Goal: Transaction & Acquisition: Purchase product/service

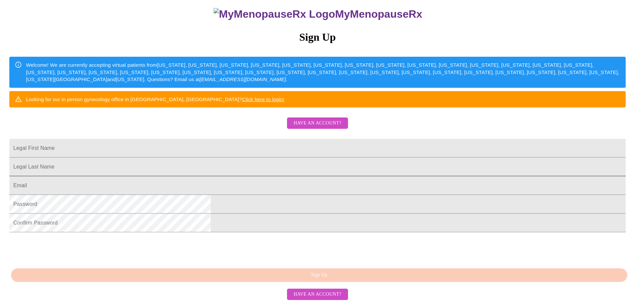
scroll to position [124, 0]
click at [303, 297] on span "Have an account?" at bounding box center [318, 294] width 48 height 8
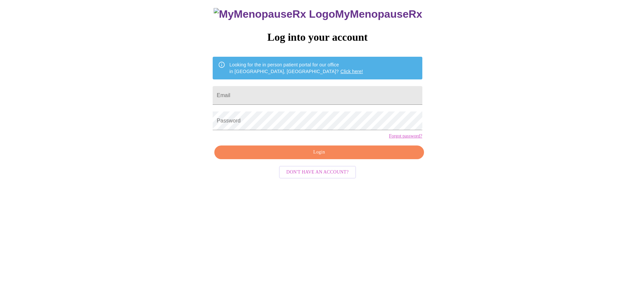
scroll to position [7, 0]
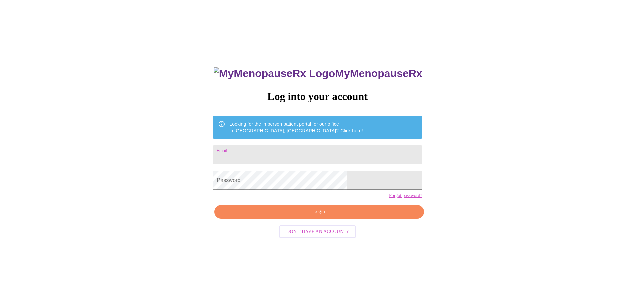
click at [269, 155] on input "Email" at bounding box center [317, 154] width 209 height 19
type input "[EMAIL_ADDRESS][DOMAIN_NAME]"
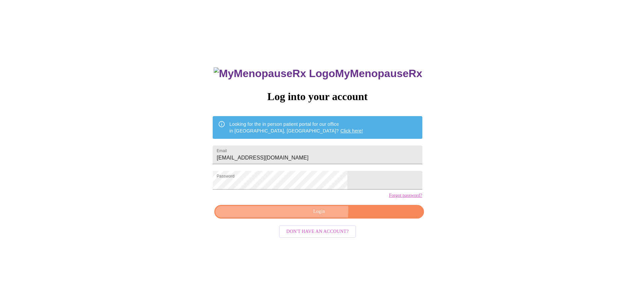
click at [266, 216] on span "Login" at bounding box center [319, 211] width 194 height 8
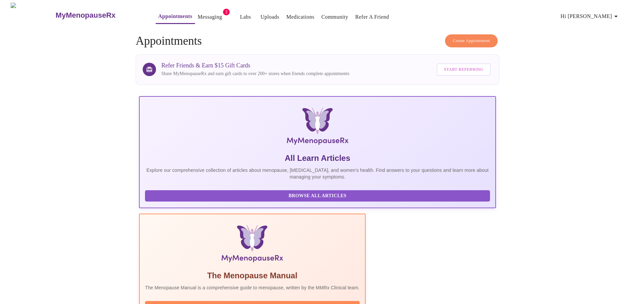
scroll to position [100, 0]
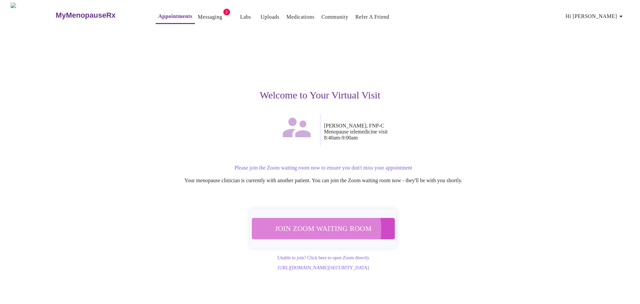
click at [281, 226] on span "Join Zoom Waiting Room" at bounding box center [324, 228] width 132 height 13
click at [280, 228] on span "Join Zoom Waiting Room" at bounding box center [323, 228] width 131 height 13
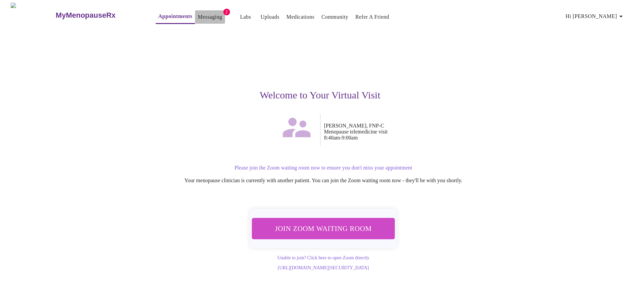
click at [199, 17] on link "Messaging" at bounding box center [210, 16] width 24 height 9
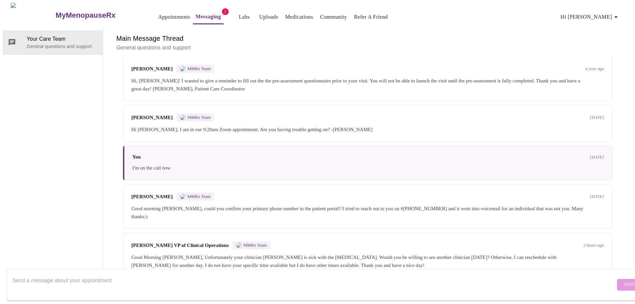
scroll to position [208, 0]
click at [89, 274] on textarea "Send a message about your appointment" at bounding box center [313, 284] width 603 height 21
type textarea "I can see another doctor, I've been waiting in the lobby"
click at [624, 280] on span "Send" at bounding box center [630, 284] width 13 height 8
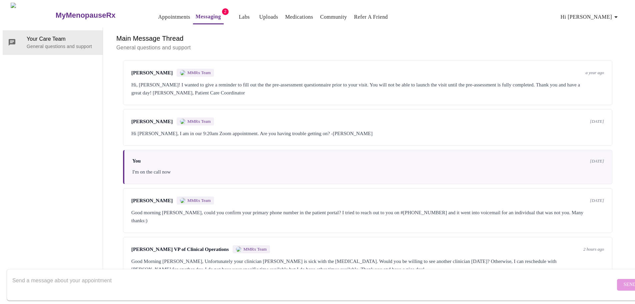
scroll to position [248, 0]
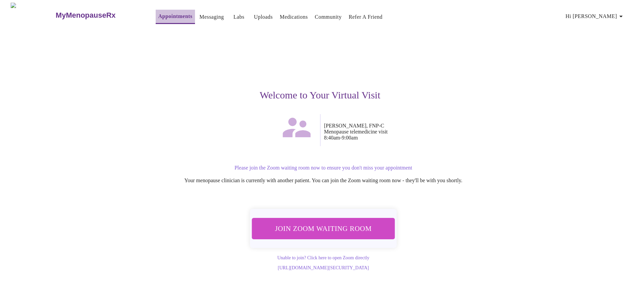
click at [158, 14] on link "Appointments" at bounding box center [175, 16] width 34 height 9
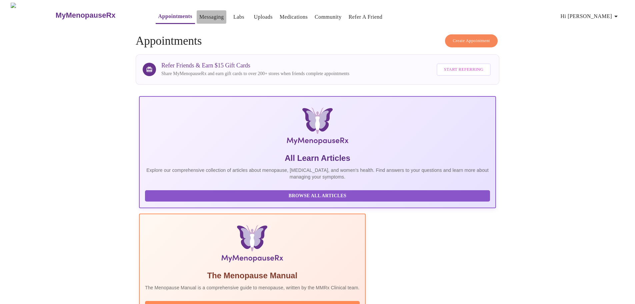
click at [199, 15] on link "Messaging" at bounding box center [211, 16] width 24 height 9
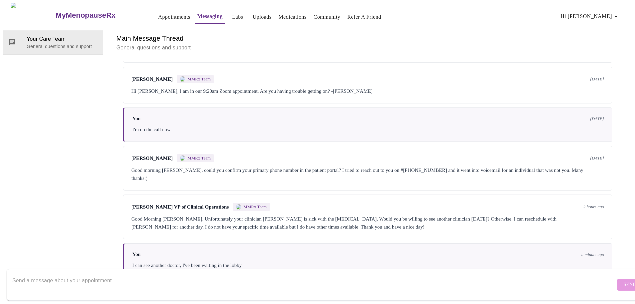
scroll to position [248, 0]
click at [105, 279] on textarea "Send a message about your appointment" at bounding box center [313, 284] width 603 height 21
type textarea "please let me know if you are rescheduling. I waited but no one showed up"
click at [624, 280] on span "Send" at bounding box center [630, 284] width 13 height 8
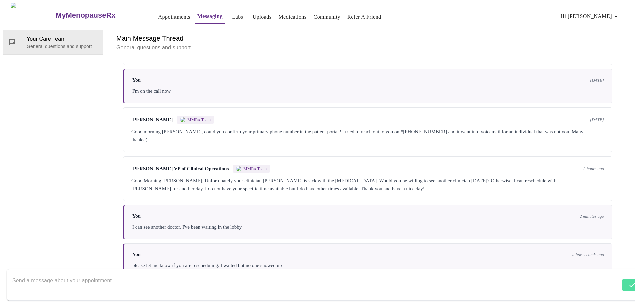
scroll to position [288, 0]
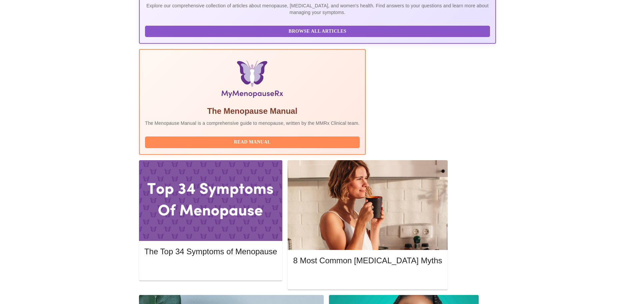
scroll to position [167, 0]
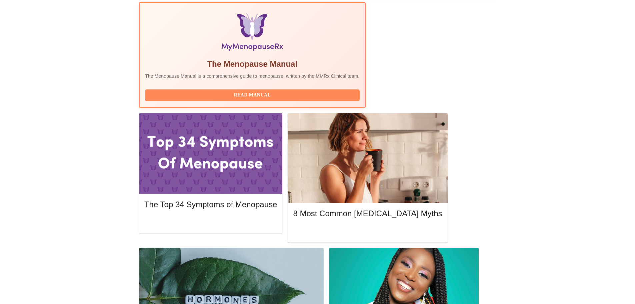
scroll to position [200, 0]
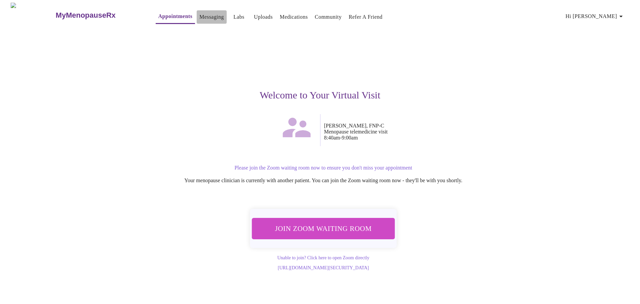
click at [199, 18] on link "Messaging" at bounding box center [211, 16] width 24 height 9
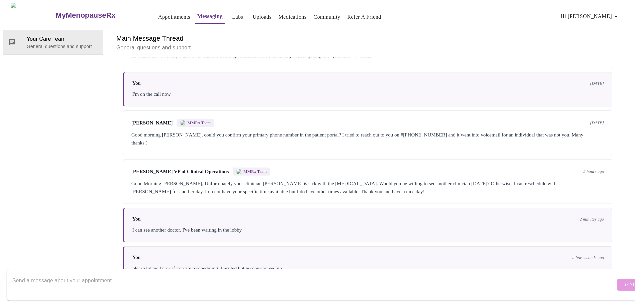
scroll to position [288, 0]
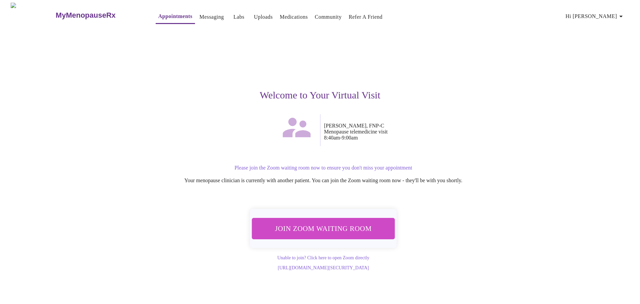
click at [609, 15] on span "Hi [PERSON_NAME]" at bounding box center [595, 16] width 59 height 9
click at [613, 14] on li "Settings" at bounding box center [612, 14] width 31 height 12
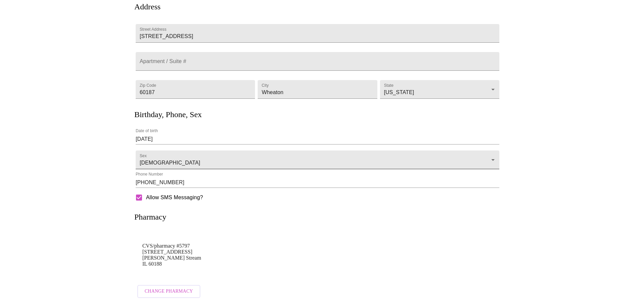
scroll to position [68, 0]
click at [175, 177] on input "[PHONE_NUMBER]" at bounding box center [318, 182] width 364 height 11
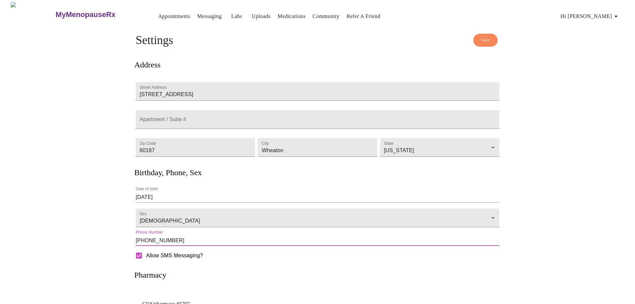
scroll to position [0, 0]
type input "[PHONE_NUMBER]"
click at [481, 38] on span "Save" at bounding box center [485, 41] width 9 height 8
click at [158, 12] on link "Appointments" at bounding box center [174, 16] width 32 height 9
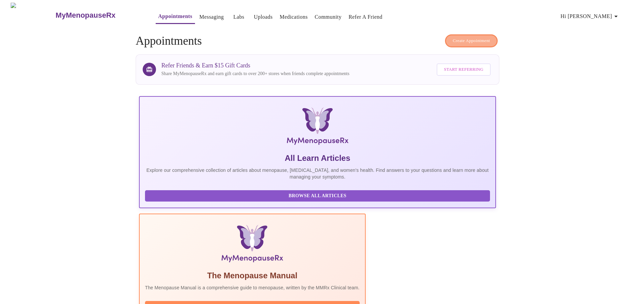
click at [457, 39] on span "Create Appointment" at bounding box center [471, 41] width 37 height 8
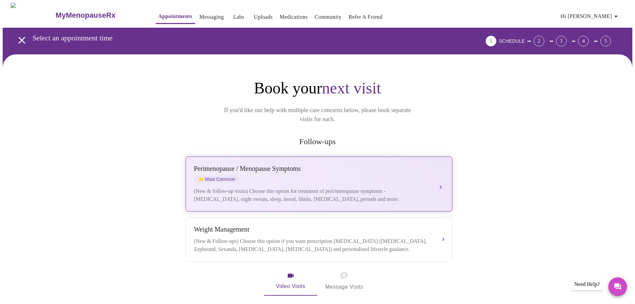
click at [301, 187] on div "(New & follow-up visits) Choose this option for treatment of peri/menopause sym…" at bounding box center [312, 195] width 237 height 16
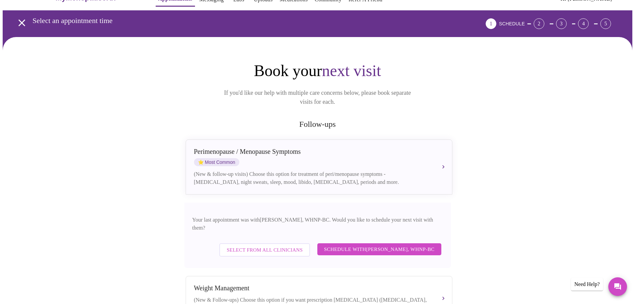
scroll to position [33, 0]
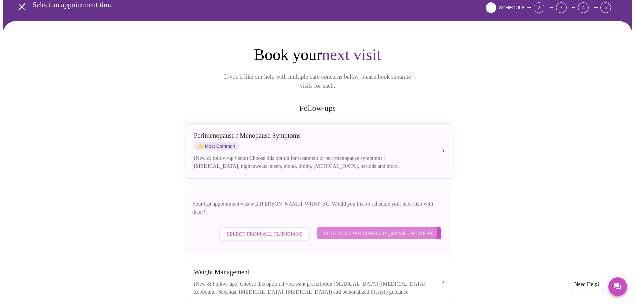
click at [345, 229] on span "Schedule with [PERSON_NAME], WHNP-BC" at bounding box center [379, 233] width 111 height 9
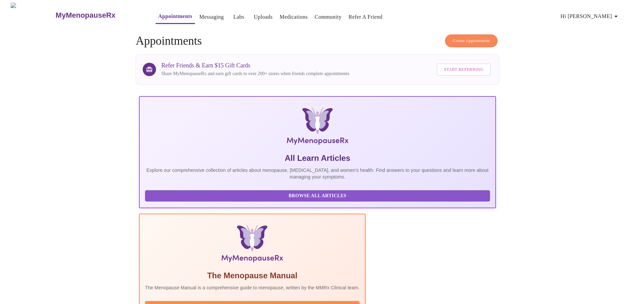
click at [458, 37] on span "Create Appointment" at bounding box center [471, 41] width 37 height 8
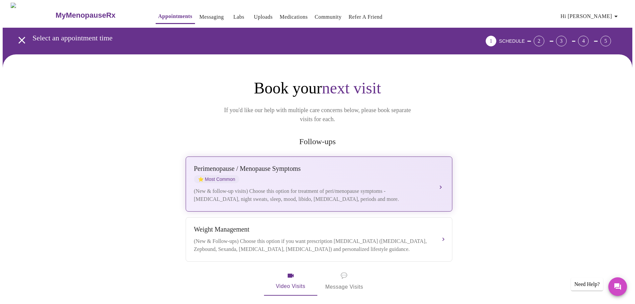
click at [252, 187] on div "(New & follow-up visits) Choose this option for treatment of peri/menopause sym…" at bounding box center [312, 195] width 237 height 16
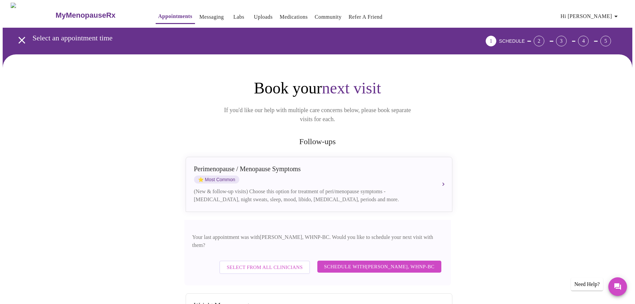
click at [271, 263] on span "Select from All Clinicians" at bounding box center [265, 267] width 76 height 9
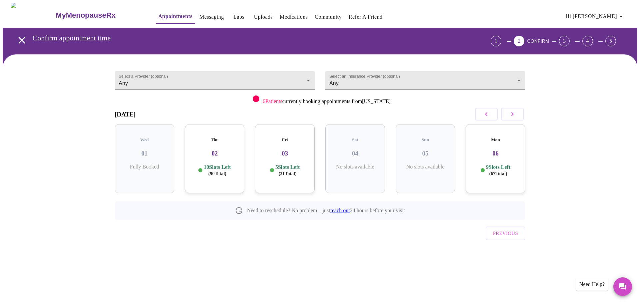
click at [340, 207] on link "reach out" at bounding box center [340, 210] width 20 height 6
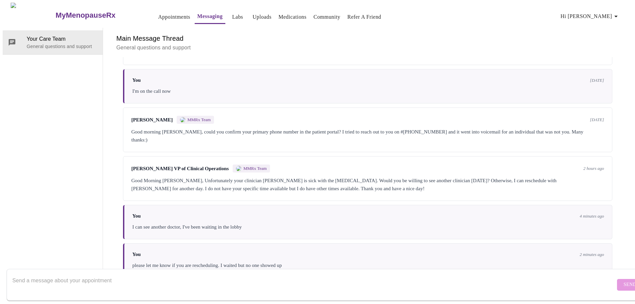
scroll to position [288, 0]
click at [91, 275] on textarea "Send a message about your appointment" at bounding box center [313, 284] width 603 height 21
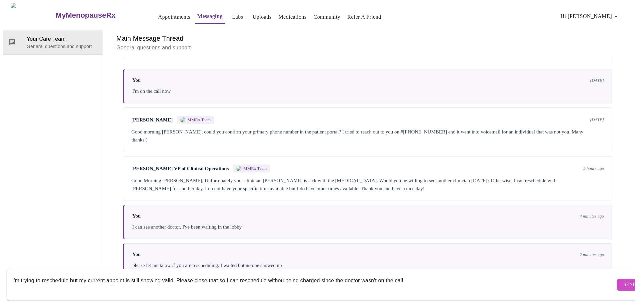
click at [284, 274] on textarea "I'm trying to reschedule but my current appoint is still showing valid. Please …" at bounding box center [313, 284] width 603 height 21
type textarea "I'm trying to reschedule but my current appoint is still showing valid. Please …"
click at [624, 280] on span "Send" at bounding box center [630, 284] width 13 height 8
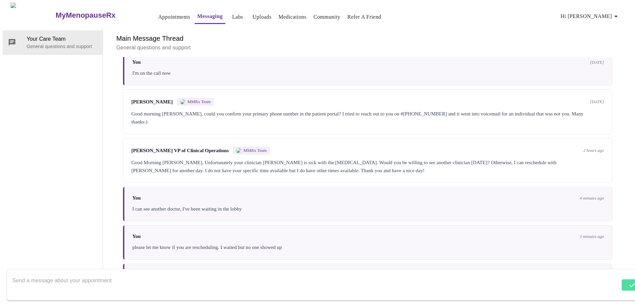
scroll to position [328, 0]
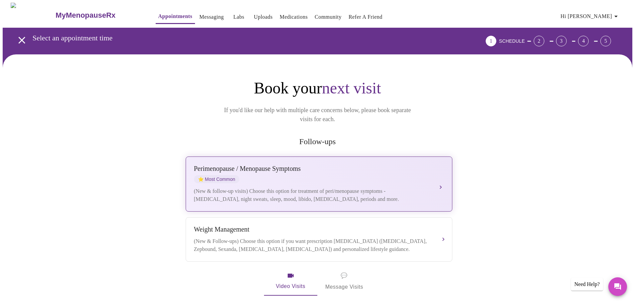
click at [306, 187] on div "(New & follow-up visits) Choose this option for treatment of peri/menopause sym…" at bounding box center [312, 195] width 237 height 16
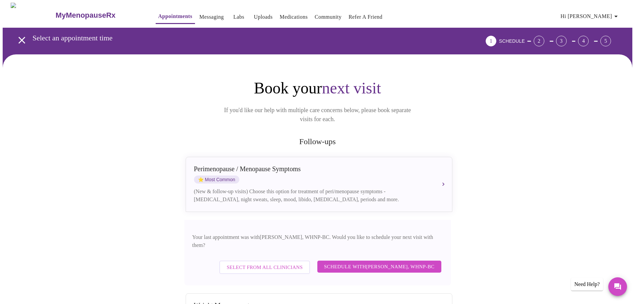
click at [365, 262] on span "Schedule with [PERSON_NAME], WHNP-BC" at bounding box center [379, 266] width 111 height 9
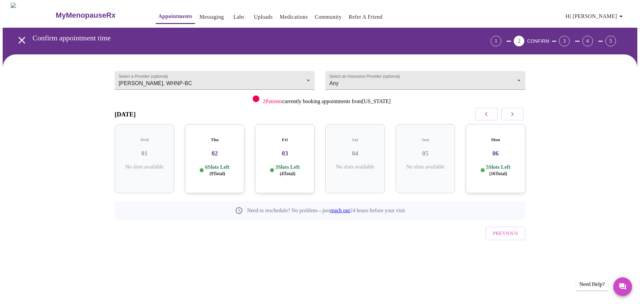
click at [216, 171] on span "( 9 Total)" at bounding box center [218, 173] width 16 height 5
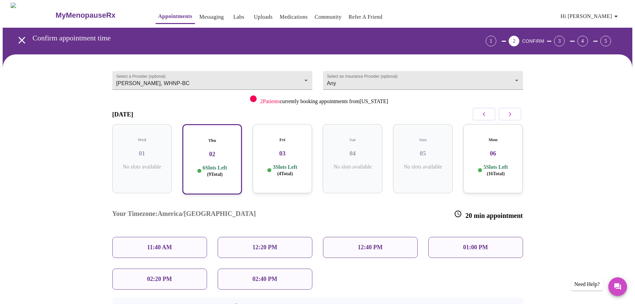
click at [124, 166] on div "Wed 01 No slots available" at bounding box center [142, 158] width 60 height 69
click at [17, 38] on icon "open drawer" at bounding box center [22, 40] width 12 height 12
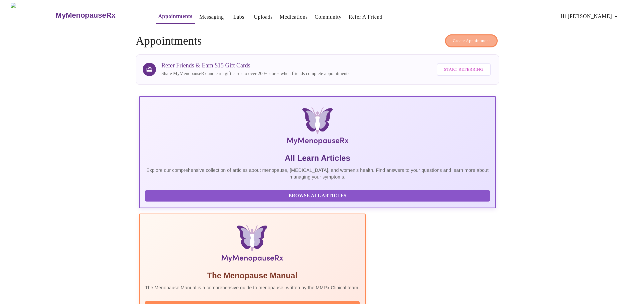
click at [460, 39] on span "Create Appointment" at bounding box center [471, 41] width 37 height 8
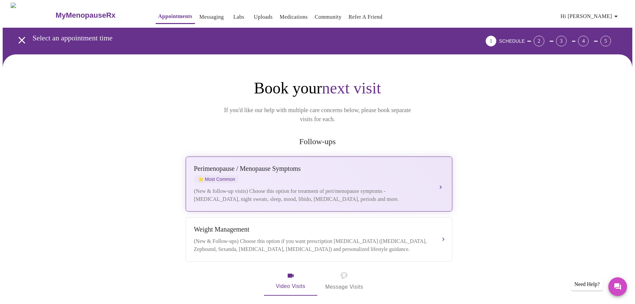
click at [269, 174] on div "[MEDICAL_DATA] / Menopause Symptoms ⭐ Most Common (New & follow-up visits) Choo…" at bounding box center [319, 184] width 250 height 38
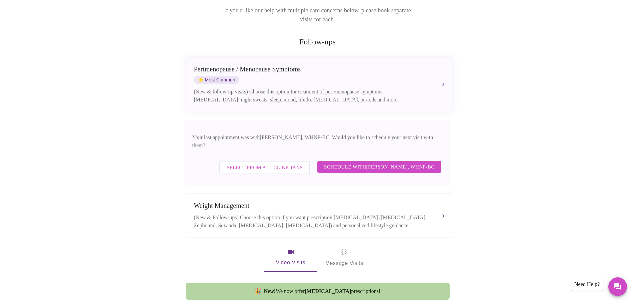
scroll to position [100, 0]
click at [301, 163] on span "Select from All Clinicians" at bounding box center [265, 167] width 76 height 9
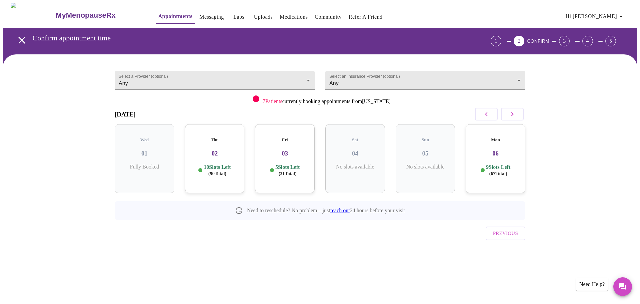
click at [145, 168] on div "Wed 01 Fully Booked" at bounding box center [145, 158] width 60 height 69
click at [220, 153] on div "Thu 02 10 Slots Left ( 90 Total)" at bounding box center [215, 158] width 60 height 69
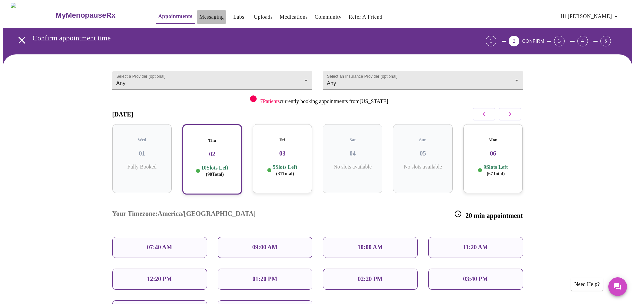
click at [201, 12] on link "Messaging" at bounding box center [211, 16] width 24 height 9
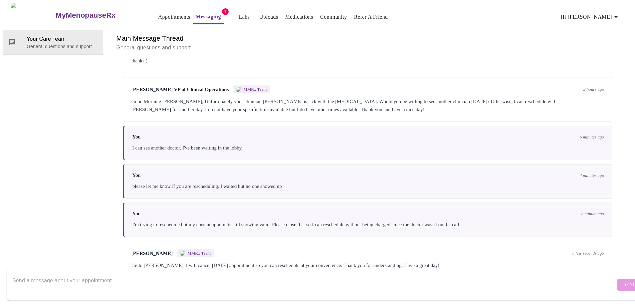
scroll to position [370, 0]
click at [160, 280] on textarea "Send a message about your appointment" at bounding box center [313, 284] width 603 height 21
type textarea "is there anyone available [DATE]? I need a refill but nothing is showing up now"
click at [617, 283] on button "Send" at bounding box center [630, 285] width 26 height 12
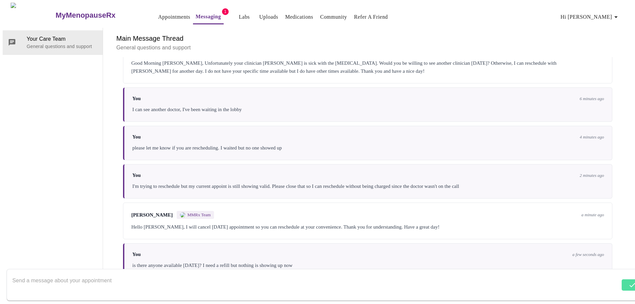
scroll to position [410, 0]
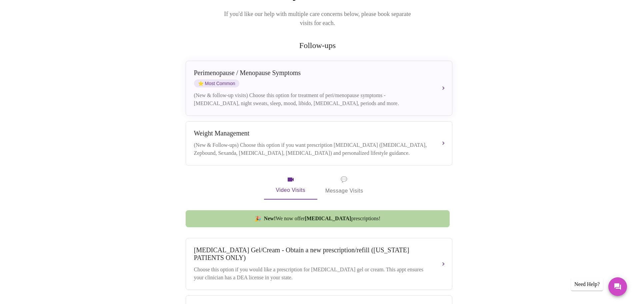
scroll to position [133, 0]
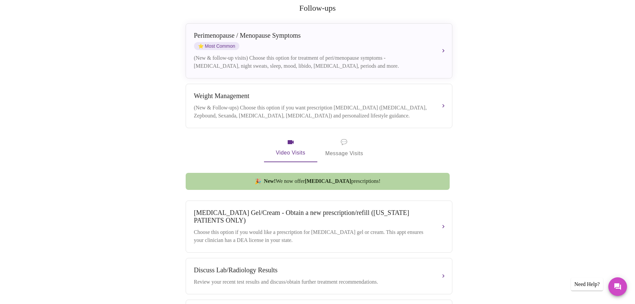
click at [345, 144] on span "💬 Message Visits" at bounding box center [344, 147] width 38 height 21
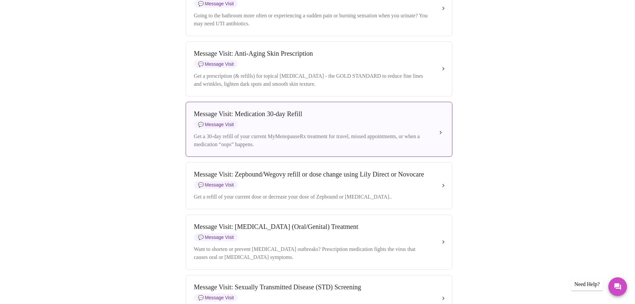
scroll to position [833, 0]
click at [324, 148] on div "Get a 30-day refill of your current MyMenopauseRx treatment for travel, missed …" at bounding box center [312, 140] width 237 height 16
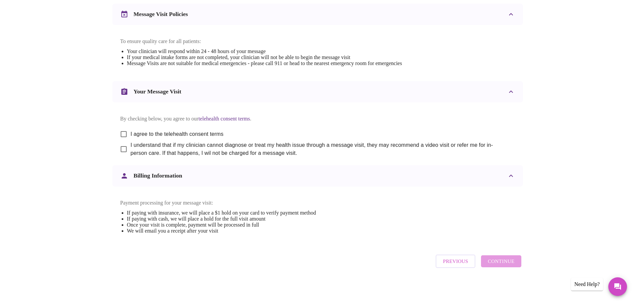
scroll to position [286, 0]
click at [121, 127] on input "I agree to the telehealth consent terms" at bounding box center [124, 134] width 14 height 14
checkbox input "true"
click at [124, 144] on input "I understand that if my clinician cannot diagnose or treat my health issue thro…" at bounding box center [124, 149] width 14 height 14
checkbox input "true"
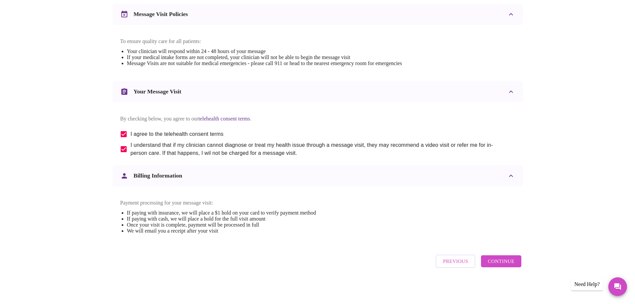
click at [500, 259] on span "Continue" at bounding box center [501, 261] width 27 height 9
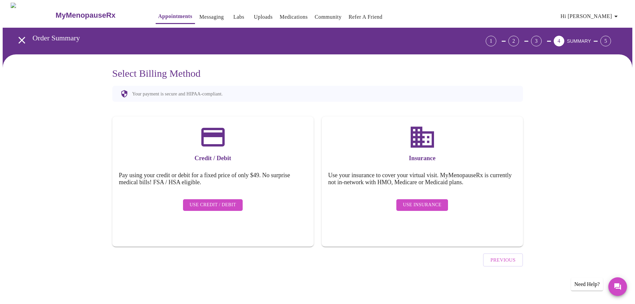
scroll to position [0, 0]
click at [424, 199] on button "Use Insurance" at bounding box center [425, 205] width 52 height 12
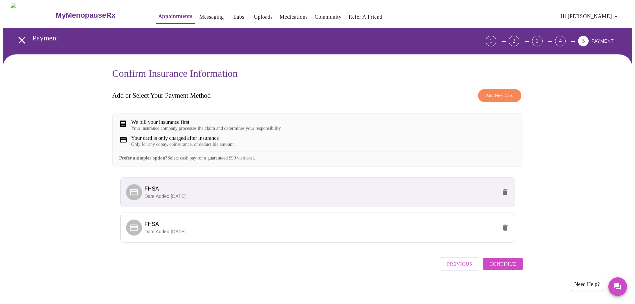
click at [424, 193] on span "FHSA" at bounding box center [321, 189] width 353 height 8
click at [224, 193] on span "FHSA" at bounding box center [321, 189] width 353 height 8
click at [504, 268] on span "Continue" at bounding box center [502, 263] width 27 height 9
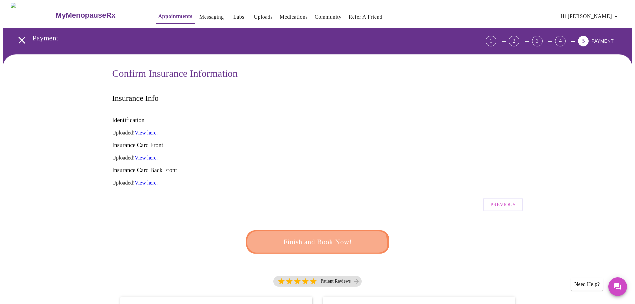
click at [315, 235] on span "Finish and Book Now!" at bounding box center [318, 241] width 124 height 12
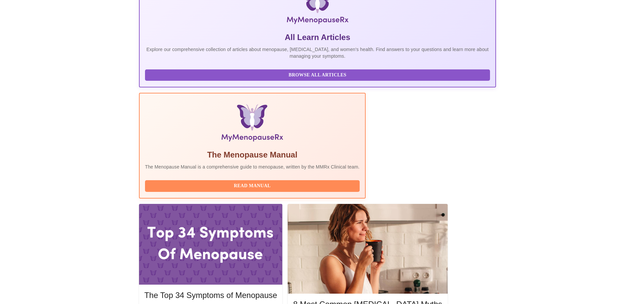
scroll to position [133, 0]
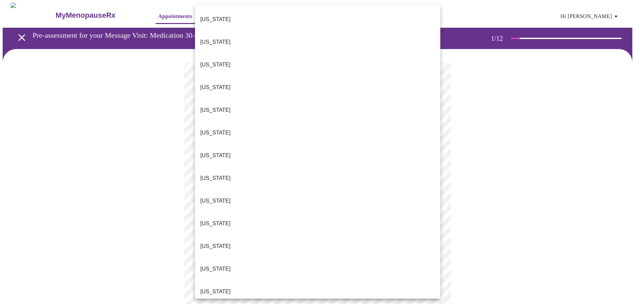
click at [207, 151] on body "MyMenopauseRx Appointments Messaging Labs Uploads Medications Community Refer a…" at bounding box center [320, 307] width 635 height 609
click at [206, 287] on p "[US_STATE]" at bounding box center [215, 291] width 30 height 8
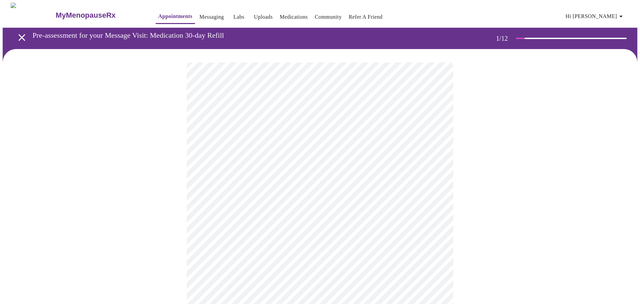
click at [214, 196] on body "MyMenopauseRx Appointments Messaging Labs Uploads Medications Community Refer a…" at bounding box center [320, 305] width 635 height 605
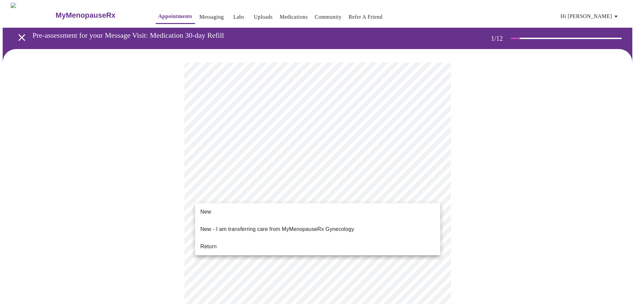
click at [210, 242] on span "Return" at bounding box center [208, 246] width 16 height 8
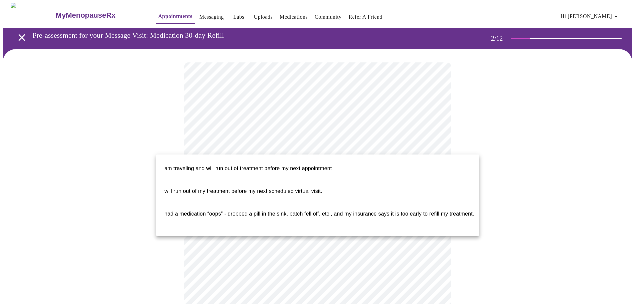
click at [225, 146] on body "MyMenopauseRx Appointments Messaging Labs Uploads Medications Community Refer a…" at bounding box center [320, 273] width 635 height 540
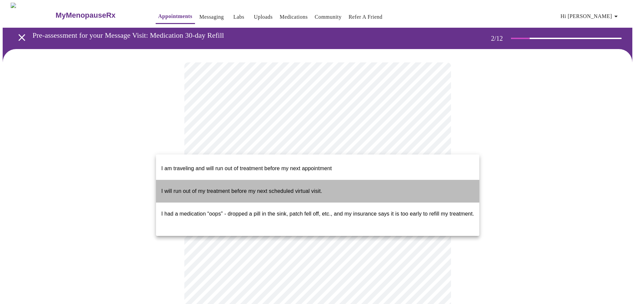
click at [229, 188] on span "I will run out of my treatment before my next scheduled virtual visit." at bounding box center [241, 191] width 161 height 6
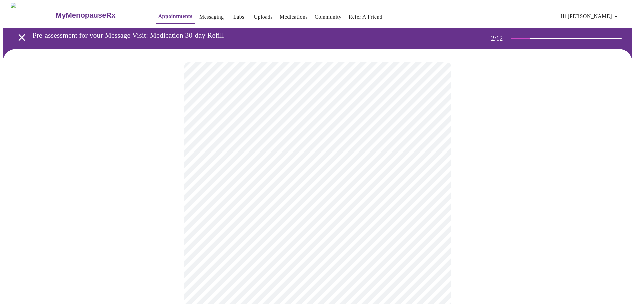
click at [92, 208] on div at bounding box center [318, 294] width 630 height 490
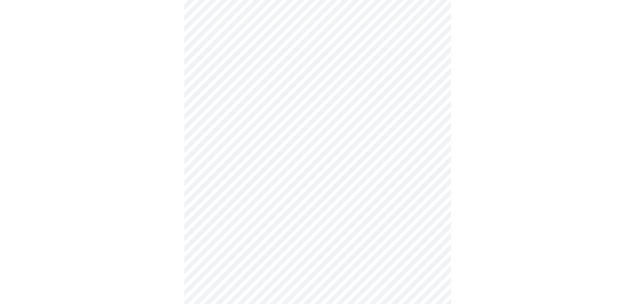
scroll to position [167, 0]
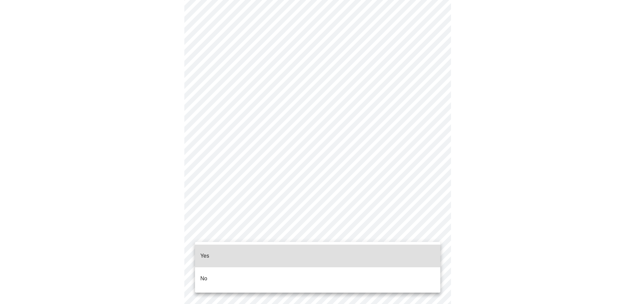
click at [236, 234] on body "MyMenopauseRx Appointments Messaging Labs Uploads Medications Community Refer a…" at bounding box center [320, 82] width 635 height 493
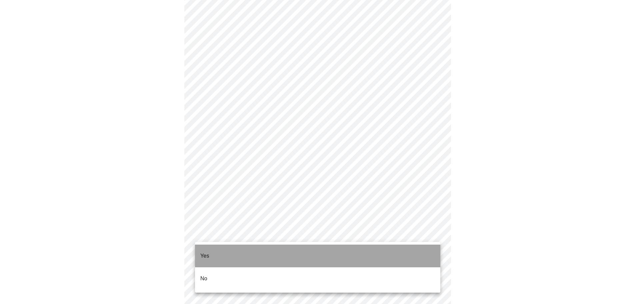
click at [227, 251] on li "Yes" at bounding box center [317, 255] width 245 height 23
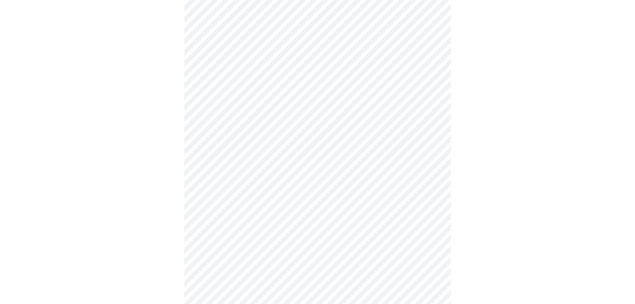
scroll to position [0, 0]
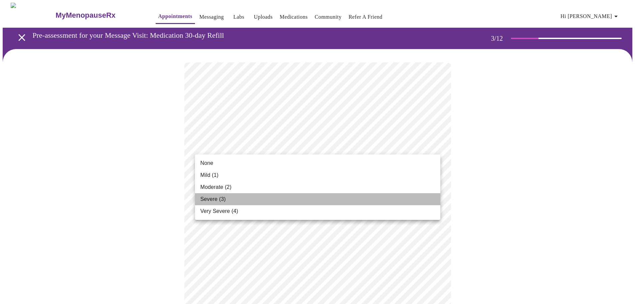
click at [206, 201] on span "Severe (3)" at bounding box center [212, 199] width 25 height 8
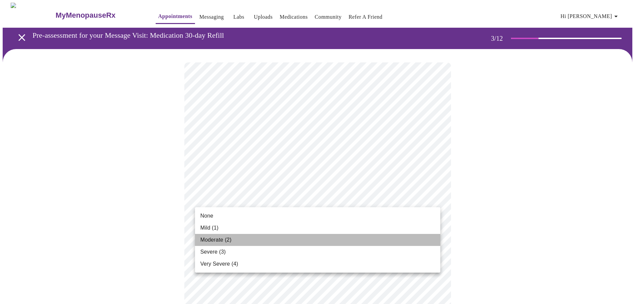
click at [222, 244] on li "Moderate (2)" at bounding box center [317, 240] width 245 height 12
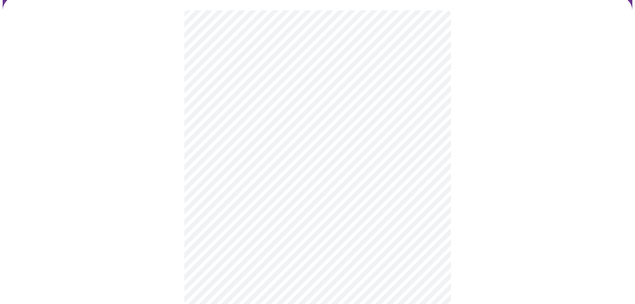
scroll to position [67, 0]
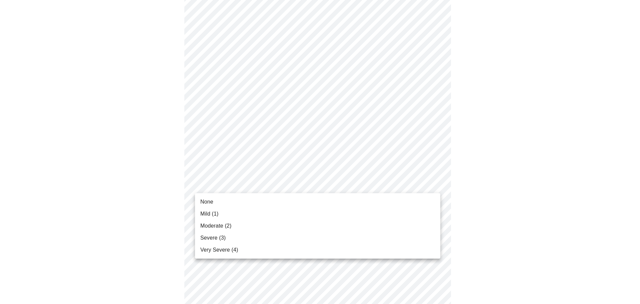
click at [222, 252] on span "Very Severe (4)" at bounding box center [219, 250] width 38 height 8
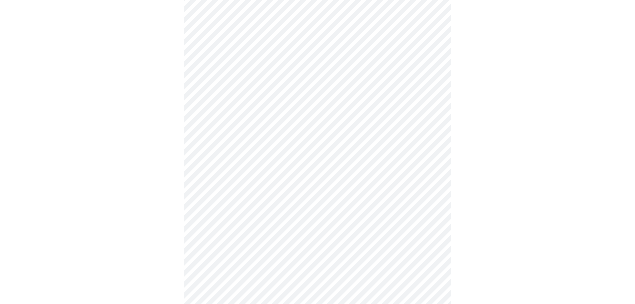
scroll to position [167, 0]
click at [251, 133] on body "MyMenopauseRx Appointments Messaging Labs Uploads Medications Community Refer a…" at bounding box center [320, 265] width 635 height 859
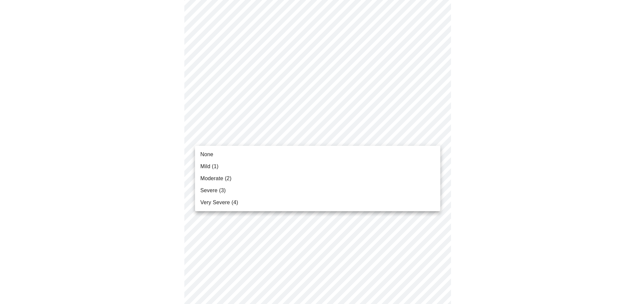
click at [229, 177] on span "Moderate (2)" at bounding box center [215, 178] width 31 height 8
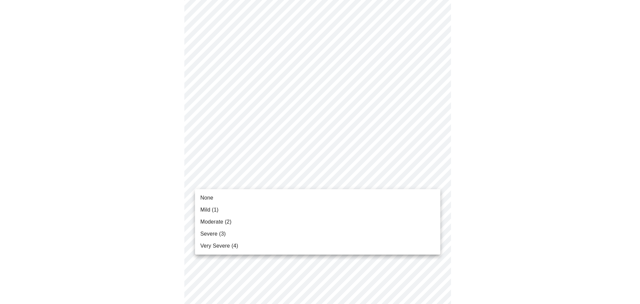
click at [235, 182] on body "MyMenopauseRx Appointments Messaging Labs Uploads Medications Community Refer a…" at bounding box center [320, 260] width 635 height 849
click at [226, 234] on li "Severe (3)" at bounding box center [317, 234] width 245 height 12
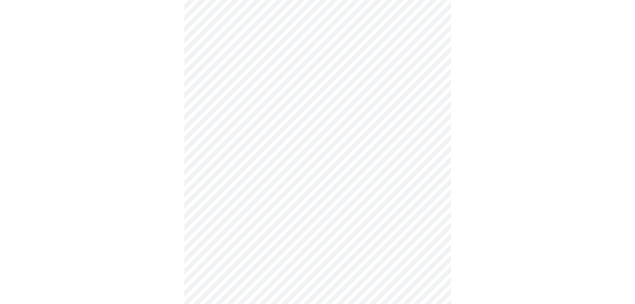
scroll to position [233, 0]
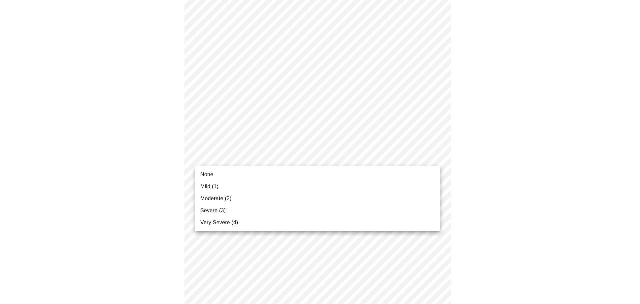
click at [268, 160] on body "MyMenopauseRx Appointments Messaging Labs Uploads Medications Community Refer a…" at bounding box center [320, 189] width 635 height 840
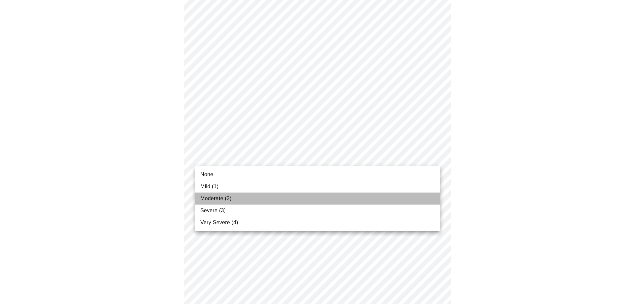
click at [256, 199] on li "Moderate (2)" at bounding box center [317, 198] width 245 height 12
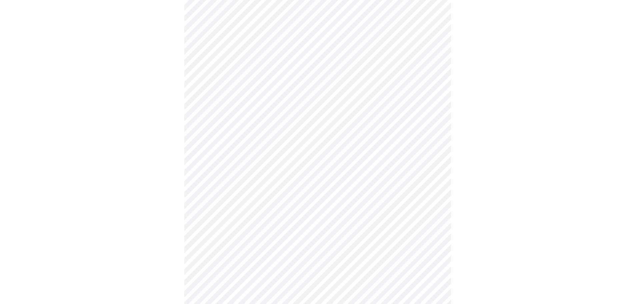
scroll to position [300, 0]
click at [270, 144] on body "MyMenopauseRx Appointments Messaging Labs Uploads Medications Community Refer a…" at bounding box center [320, 118] width 635 height 831
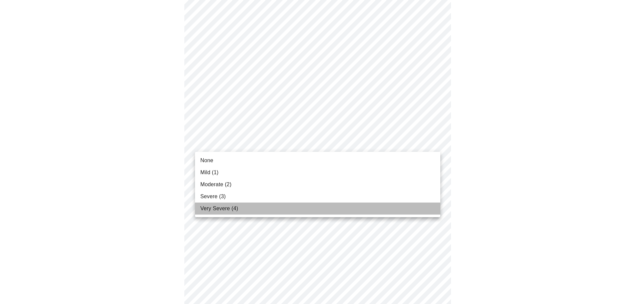
click at [241, 213] on li "Very Severe (4)" at bounding box center [317, 208] width 245 height 12
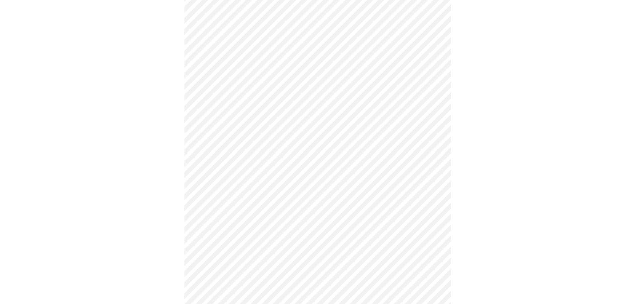
scroll to position [400, 0]
click at [295, 96] on body "MyMenopauseRx Appointments Messaging Labs Uploads Medications Community Refer a…" at bounding box center [320, 13] width 635 height 821
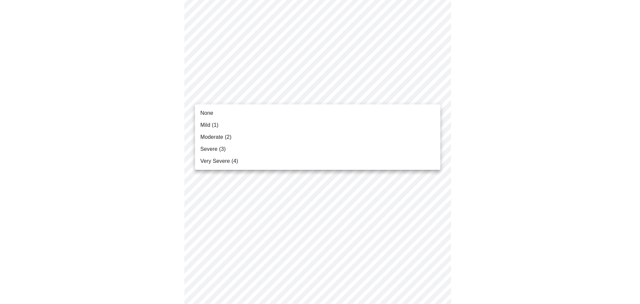
click at [229, 162] on span "Very Severe (4)" at bounding box center [219, 161] width 38 height 8
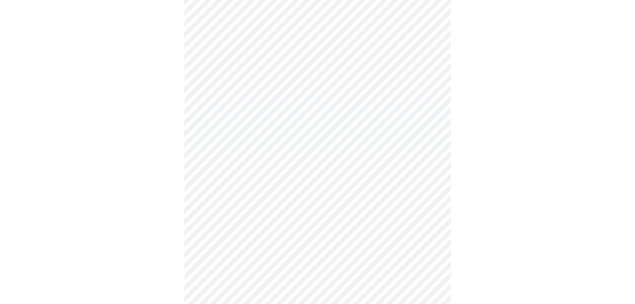
scroll to position [467, 0]
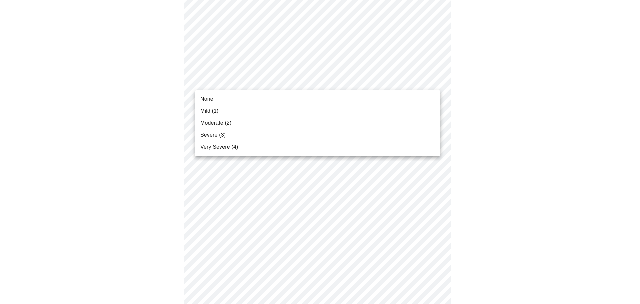
click at [258, 151] on li "Very Severe (4)" at bounding box center [317, 147] width 245 height 12
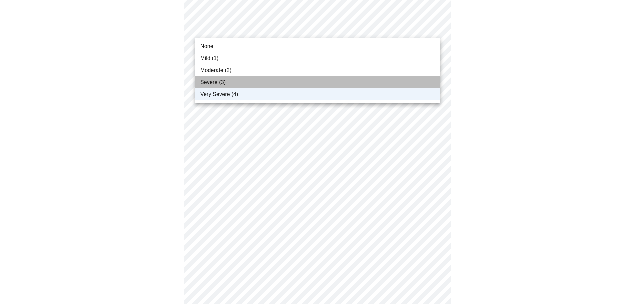
click at [248, 79] on li "Severe (3)" at bounding box center [317, 82] width 245 height 12
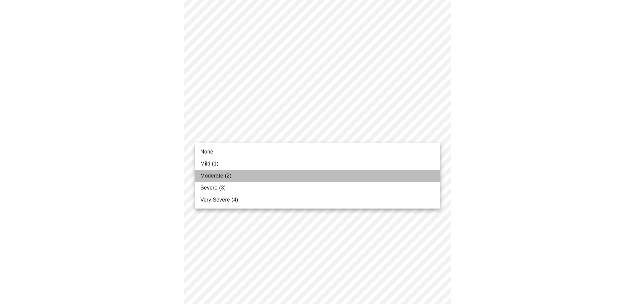
click at [248, 180] on li "Moderate (2)" at bounding box center [317, 176] width 245 height 12
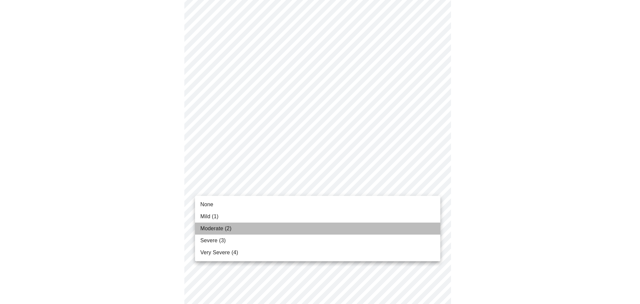
click at [243, 234] on li "Moderate (2)" at bounding box center [317, 228] width 245 height 12
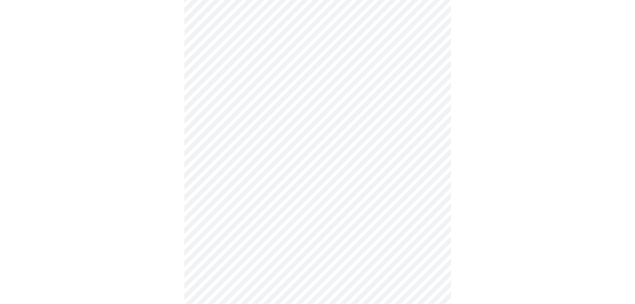
scroll to position [233, 0]
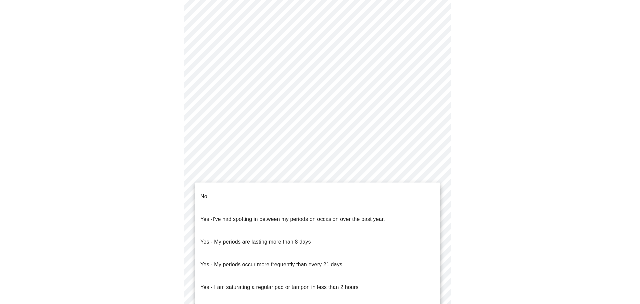
click at [253, 174] on body "MyMenopauseRx Appointments Messaging Labs Uploads Medications Community Refer a…" at bounding box center [320, 98] width 635 height 658
click at [241, 188] on li "No" at bounding box center [317, 196] width 245 height 23
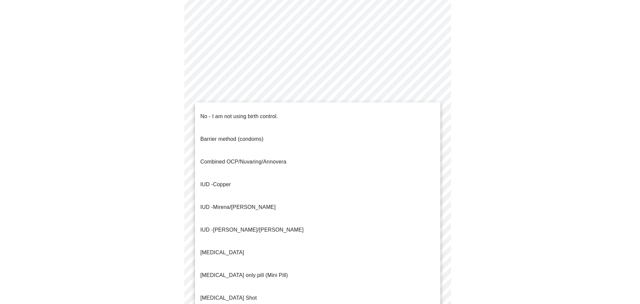
click at [263, 220] on body "MyMenopauseRx Appointments Messaging Labs Uploads Medications Community Refer a…" at bounding box center [320, 96] width 635 height 654
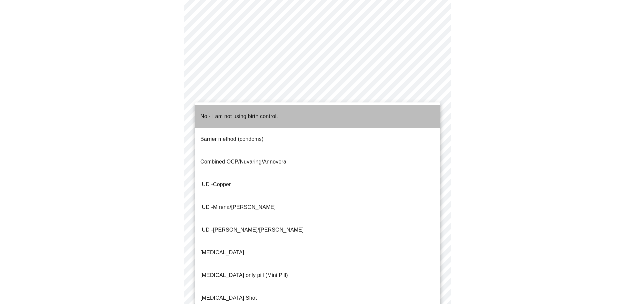
click at [214, 118] on span "No - I am not using birth control." at bounding box center [239, 116] width 78 height 19
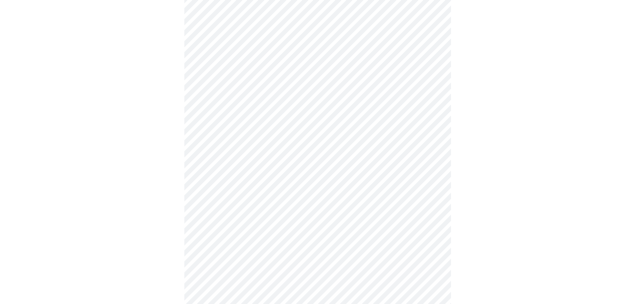
scroll to position [333, 0]
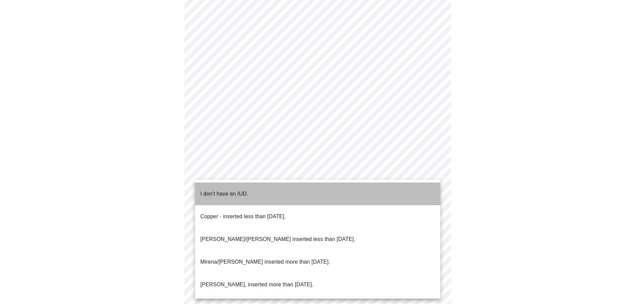
click at [246, 190] on p "I don't have an IUD." at bounding box center [224, 194] width 48 height 8
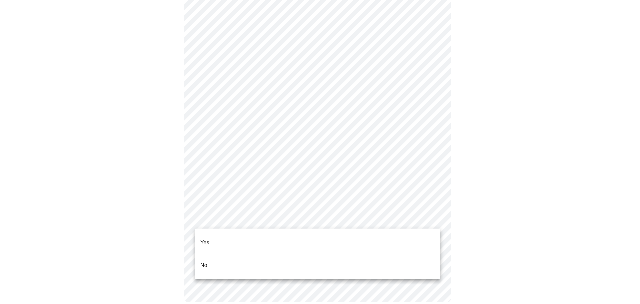
click at [258, 237] on li "Yes" at bounding box center [317, 242] width 245 height 23
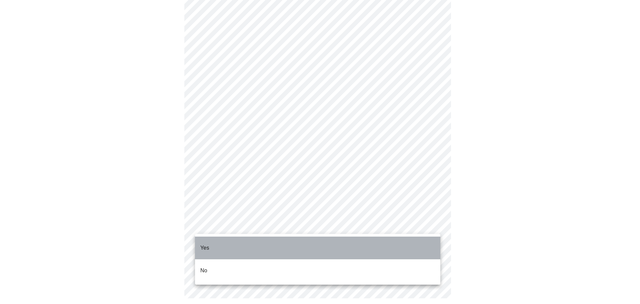
click at [290, 245] on li "Yes" at bounding box center [317, 247] width 245 height 23
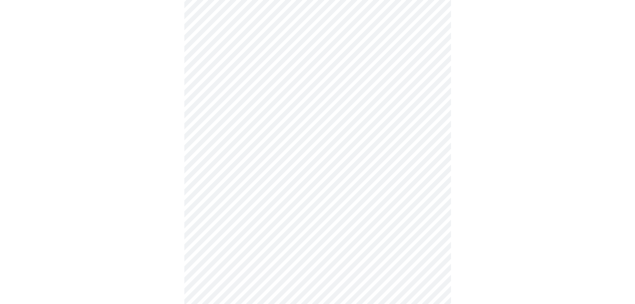
scroll to position [1733, 0]
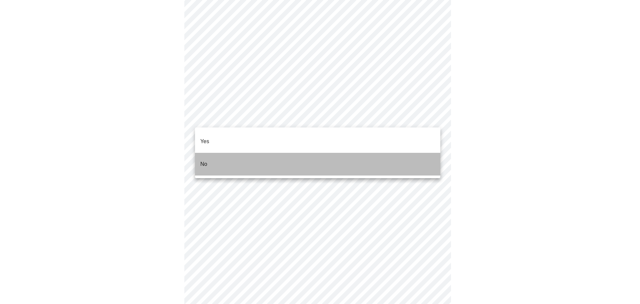
click at [201, 160] on p "No" at bounding box center [203, 164] width 7 height 8
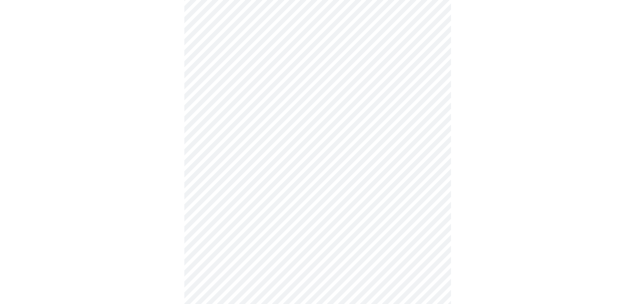
scroll to position [406, 0]
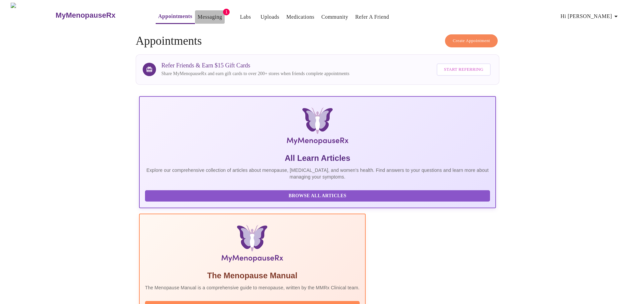
click at [198, 15] on link "Messaging" at bounding box center [210, 16] width 24 height 9
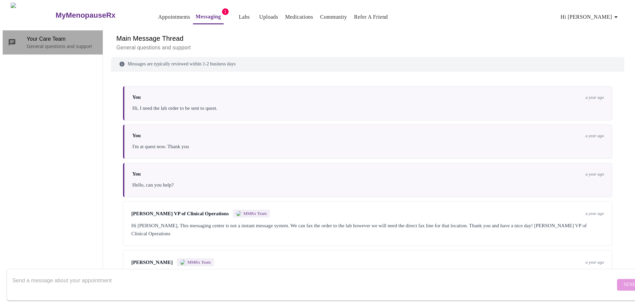
click at [49, 43] on p "General questions and support" at bounding box center [62, 46] width 71 height 7
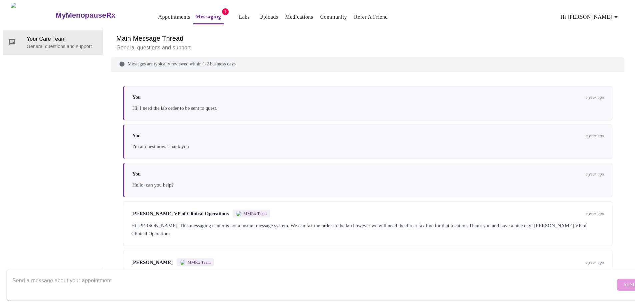
click at [64, 275] on textarea "Send a message about your appointment" at bounding box center [313, 284] width 603 height 21
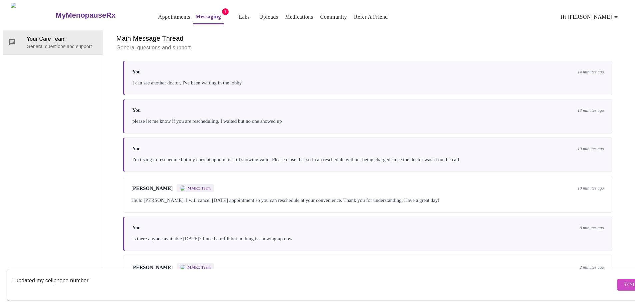
scroll to position [460, 0]
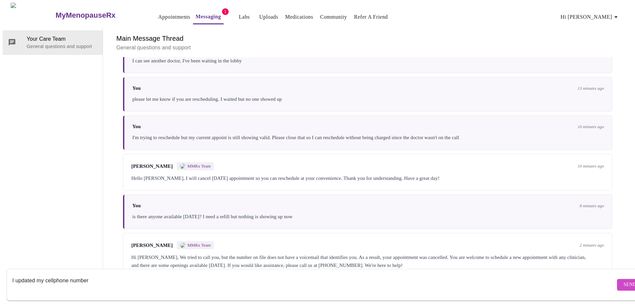
click at [110, 274] on textarea "I updated my cellphone number" at bounding box center [313, 284] width 603 height 21
type textarea "I updated my cellphone number, I'm calling you now"
click at [624, 280] on span "Send" at bounding box center [630, 284] width 13 height 8
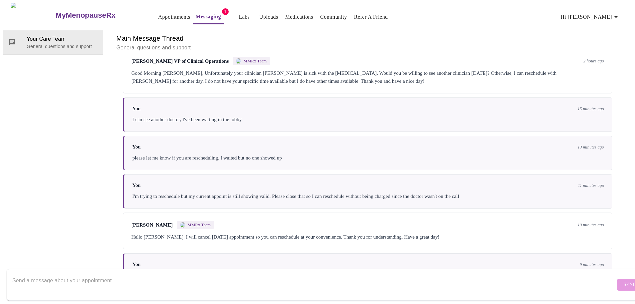
scroll to position [367, 0]
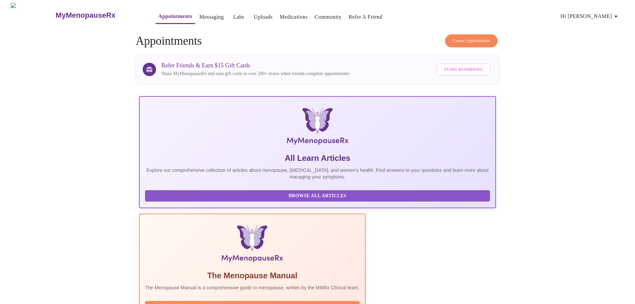
click at [199, 15] on link "Messaging" at bounding box center [211, 16] width 24 height 9
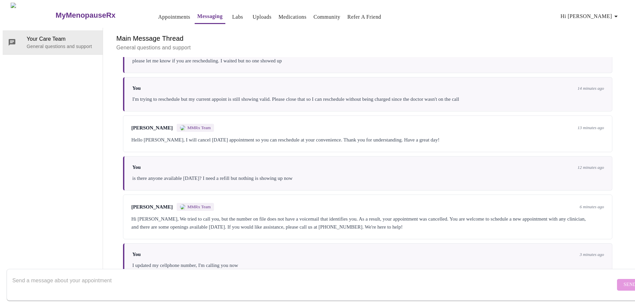
scroll to position [500, 0]
click at [53, 135] on div "Your Care Team General questions and support" at bounding box center [53, 153] width 100 height 250
click at [68, 162] on div "Your Care Team General questions and support" at bounding box center [53, 153] width 100 height 250
click at [156, 33] on h6 "Main Message Thread" at bounding box center [367, 38] width 503 height 11
drag, startPoint x: 8, startPoint y: 0, endPoint x: 38, endPoint y: 86, distance: 90.6
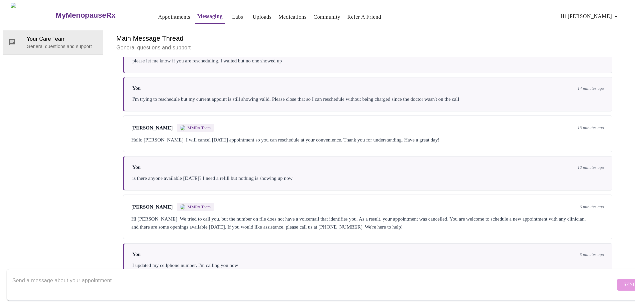
click at [38, 87] on div "Your Care Team General questions and support" at bounding box center [53, 153] width 100 height 250
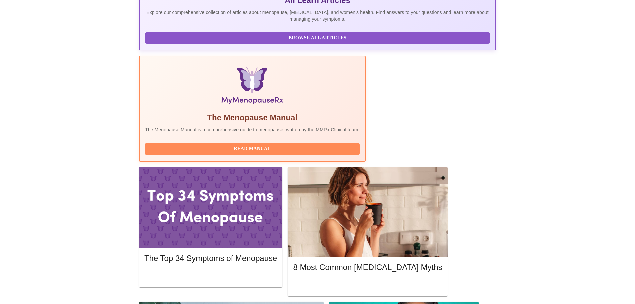
scroll to position [167, 0]
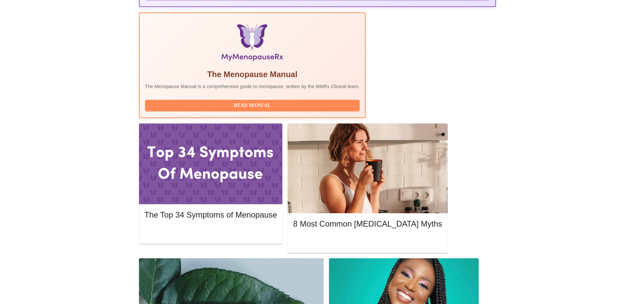
scroll to position [233, 0]
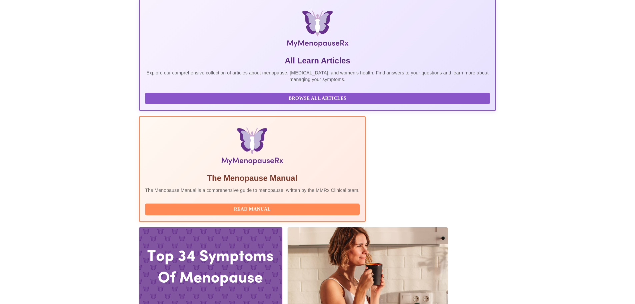
scroll to position [100, 0]
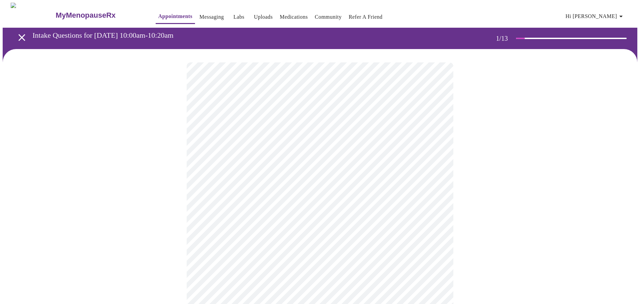
click at [263, 144] on body "MyMenopauseRx Appointments Messaging Labs Uploads Medications Community Refer a…" at bounding box center [320, 307] width 635 height 609
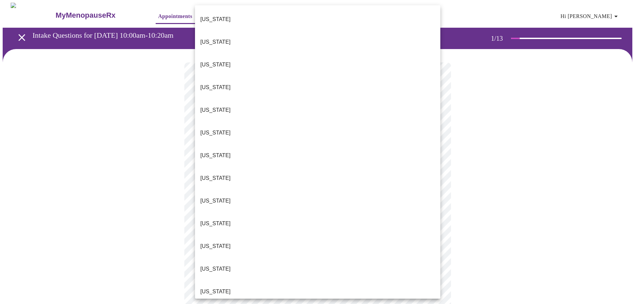
click at [213, 280] on li "[US_STATE]" at bounding box center [317, 291] width 245 height 23
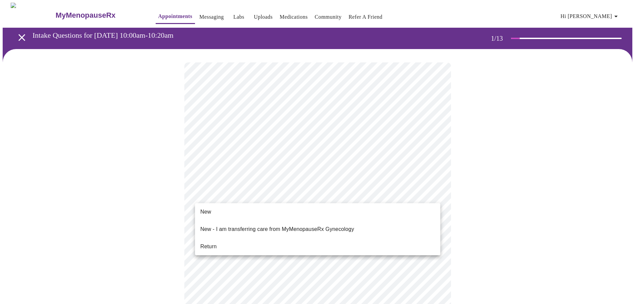
click at [215, 196] on body "MyMenopauseRx Appointments Messaging Labs Uploads Medications Community Refer a…" at bounding box center [320, 305] width 635 height 605
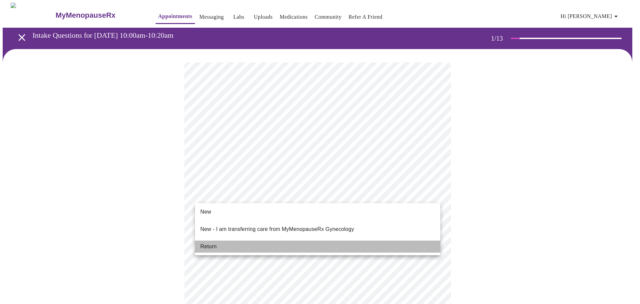
click at [211, 242] on span "Return" at bounding box center [208, 246] width 16 height 8
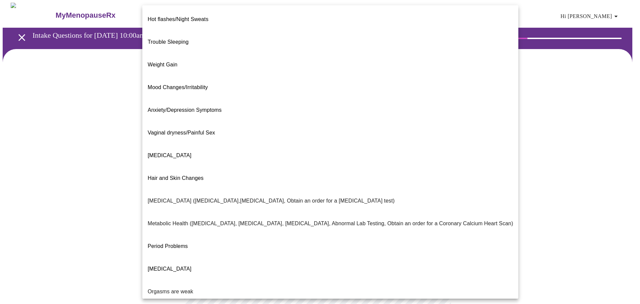
click at [305, 138] on body "MyMenopauseRx Appointments Messaging Labs Uploads Medications Community Refer a…" at bounding box center [320, 203] width 635 height 401
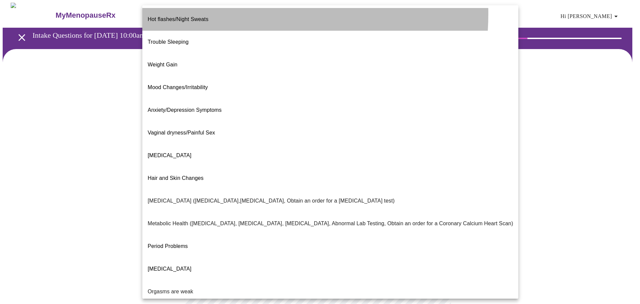
click at [214, 13] on li "Hot flashes/Night Sweats" at bounding box center [330, 19] width 376 height 23
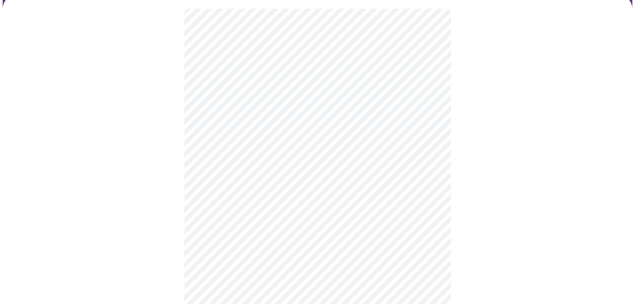
scroll to position [67, 0]
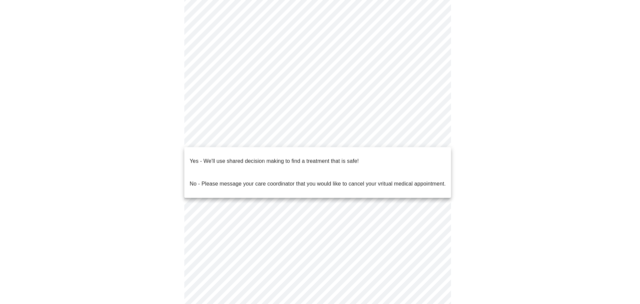
click at [228, 142] on body "MyMenopauseRx Appointments Messaging Labs Uploads Medications Community Refer a…" at bounding box center [320, 134] width 635 height 397
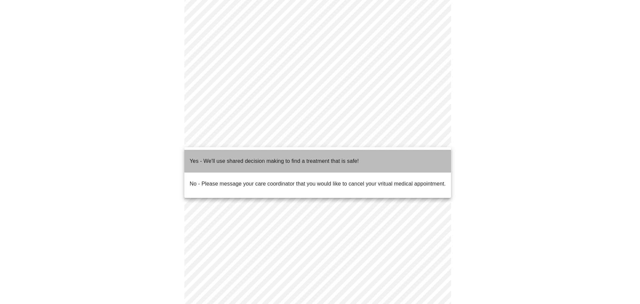
click at [233, 159] on p "Yes - We'll use shared decision making to find a treatment that is safe!" at bounding box center [274, 161] width 169 height 8
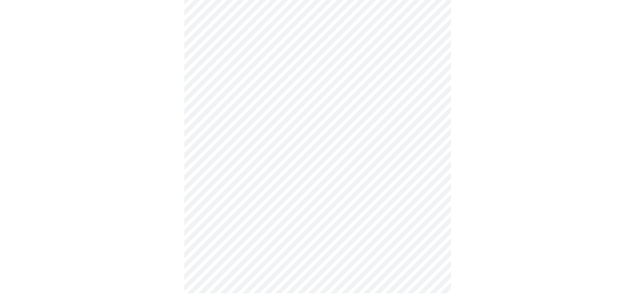
scroll to position [0, 0]
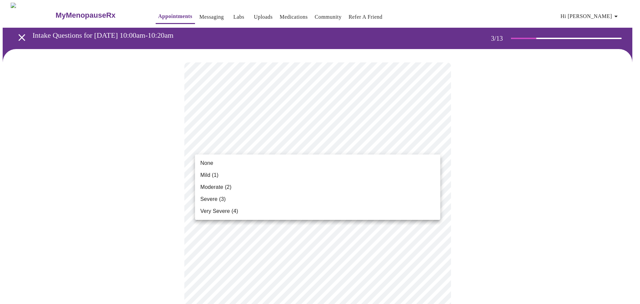
click at [223, 203] on li "Severe (3)" at bounding box center [317, 199] width 245 height 12
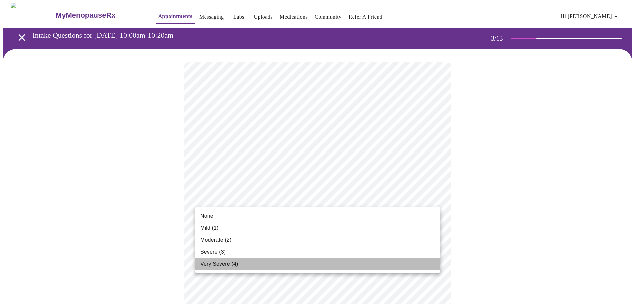
click at [208, 265] on span "Very Severe (4)" at bounding box center [219, 264] width 38 height 8
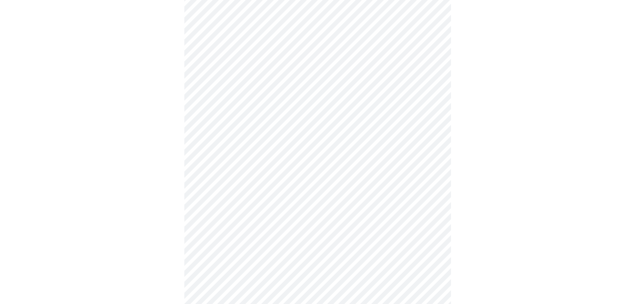
scroll to position [167, 0]
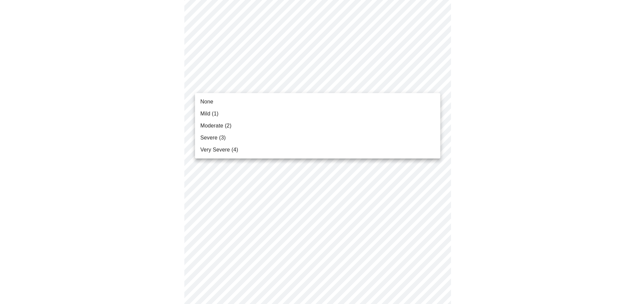
click at [227, 78] on body "MyMenopauseRx Appointments Messaging Labs Uploads Medications Community Refer a…" at bounding box center [320, 270] width 635 height 868
click at [203, 148] on span "Very Severe (4)" at bounding box center [219, 150] width 38 height 8
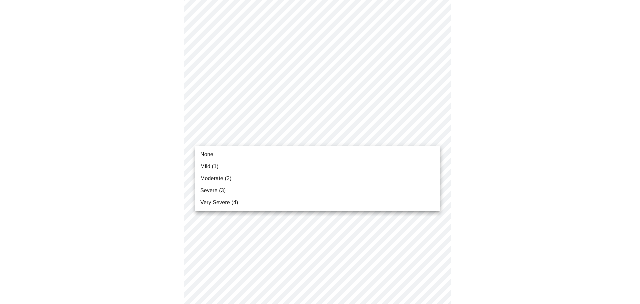
click at [240, 133] on body "MyMenopauseRx Appointments Messaging Labs Uploads Medications Community Refer a…" at bounding box center [320, 265] width 635 height 859
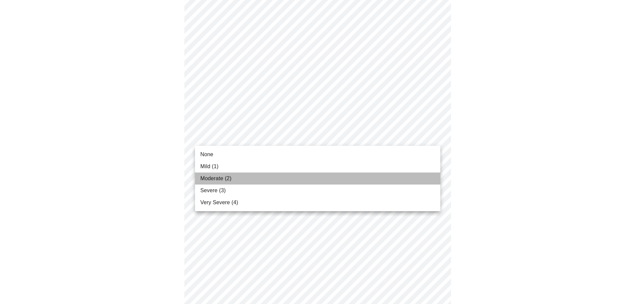
click at [219, 176] on span "Moderate (2)" at bounding box center [215, 178] width 31 height 8
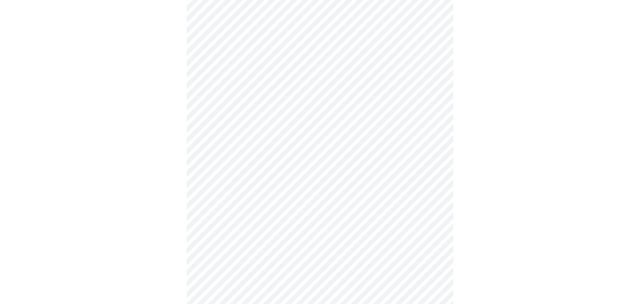
click at [217, 177] on body "MyMenopauseRx Appointments Messaging Labs Uploads Medications Community Refer a…" at bounding box center [320, 260] width 635 height 849
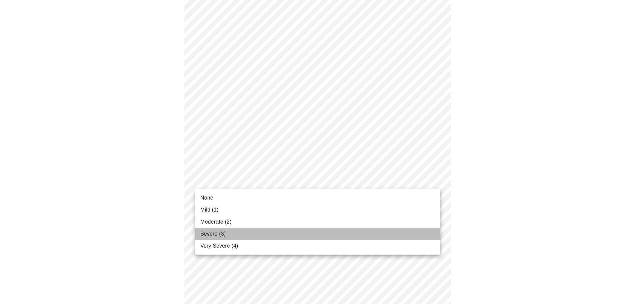
click at [207, 233] on span "Severe (3)" at bounding box center [212, 234] width 25 height 8
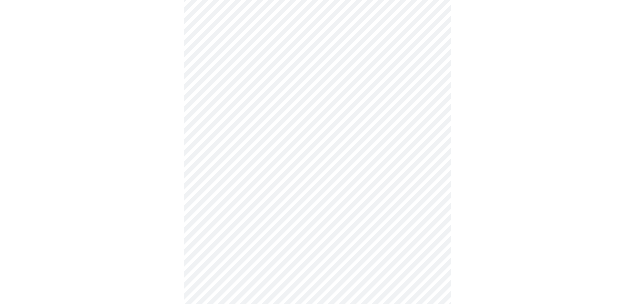
scroll to position [267, 0]
click at [222, 124] on body "MyMenopauseRx Appointments Messaging Labs Uploads Medications Community Refer a…" at bounding box center [320, 156] width 635 height 840
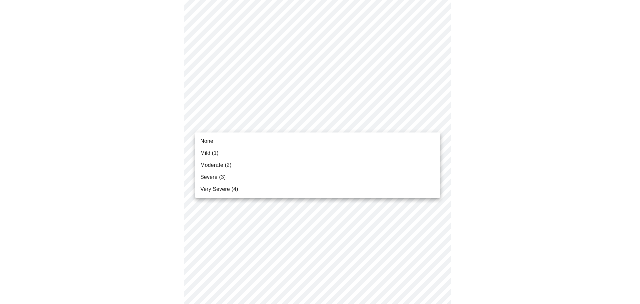
click at [205, 174] on span "Severe (3)" at bounding box center [212, 177] width 25 height 8
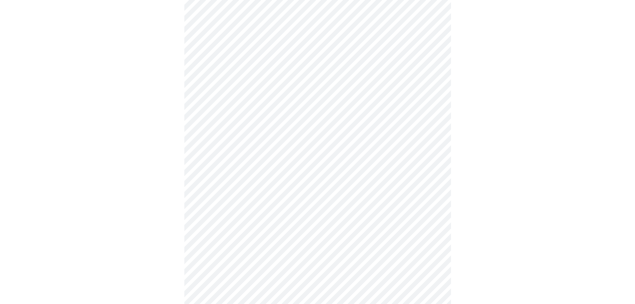
click at [231, 122] on body "MyMenopauseRx Appointments Messaging Labs Uploads Medications Community Refer a…" at bounding box center [318, 151] width 630 height 831
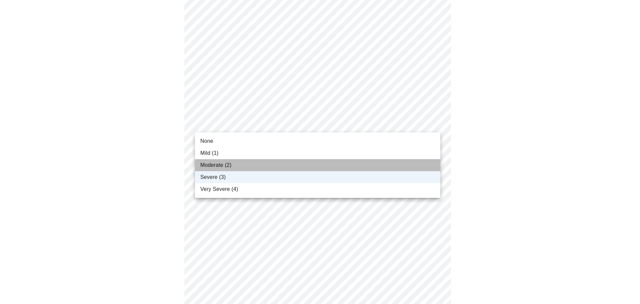
click at [219, 168] on span "Moderate (2)" at bounding box center [215, 165] width 31 height 8
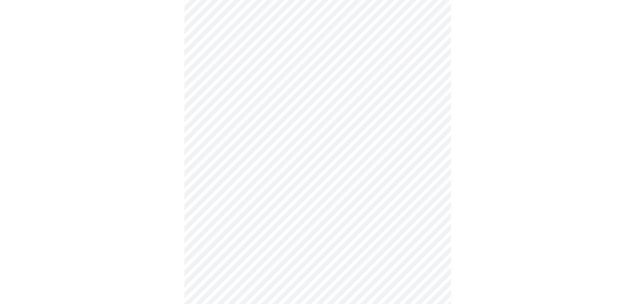
scroll to position [333, 0]
click at [248, 109] on body "MyMenopauseRx Appointments Messaging Labs Uploads Medications Community Refer a…" at bounding box center [320, 84] width 635 height 831
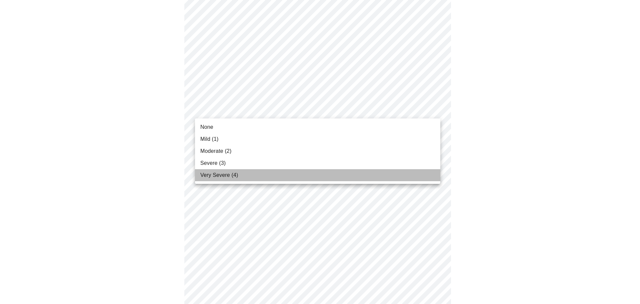
click at [223, 172] on span "Very Severe (4)" at bounding box center [219, 175] width 38 height 8
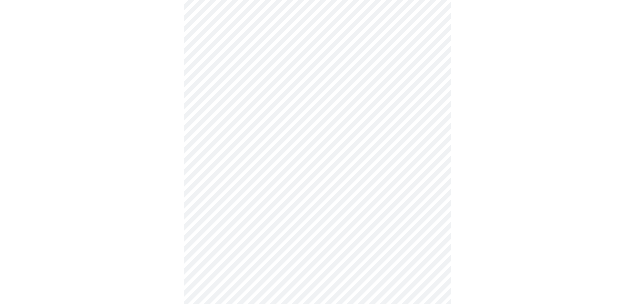
click at [235, 164] on body "MyMenopauseRx Appointments Messaging Labs Uploads Medications Community Refer a…" at bounding box center [318, 79] width 630 height 821
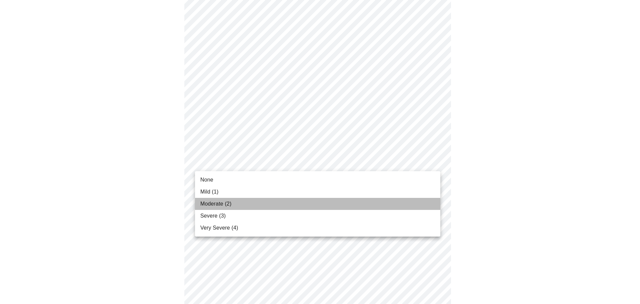
click at [226, 206] on span "Moderate (2)" at bounding box center [215, 204] width 31 height 8
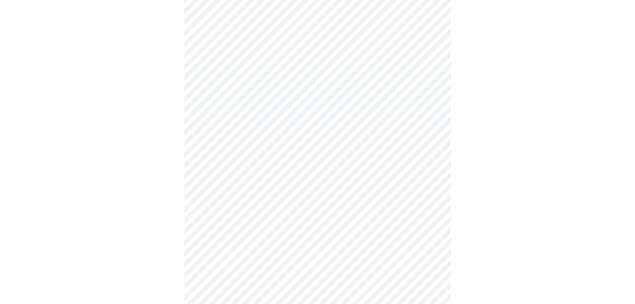
scroll to position [400, 0]
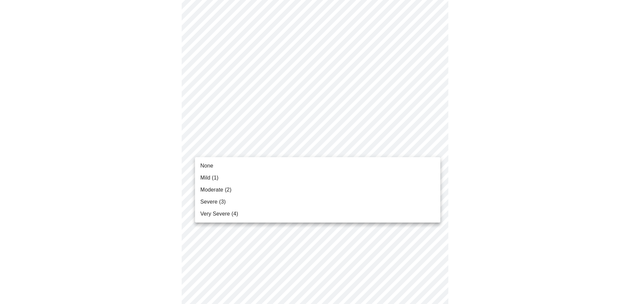
click at [252, 148] on body "MyMenopauseRx Appointments Messaging Labs Uploads Medications Community Refer a…" at bounding box center [318, 9] width 630 height 812
click at [237, 212] on span "Very Severe (4)" at bounding box center [219, 214] width 38 height 8
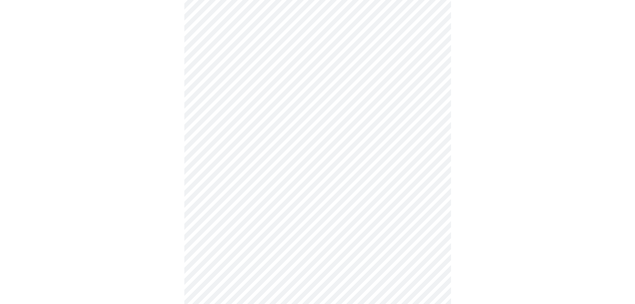
scroll to position [467, 0]
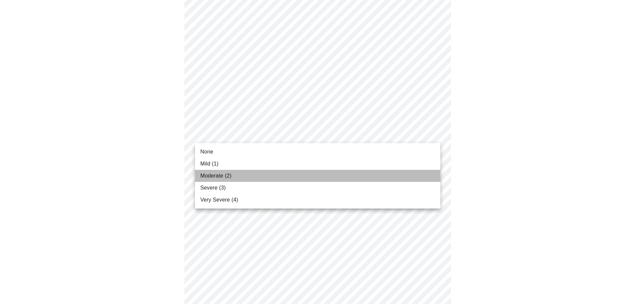
click at [264, 179] on li "Moderate (2)" at bounding box center [317, 176] width 245 height 12
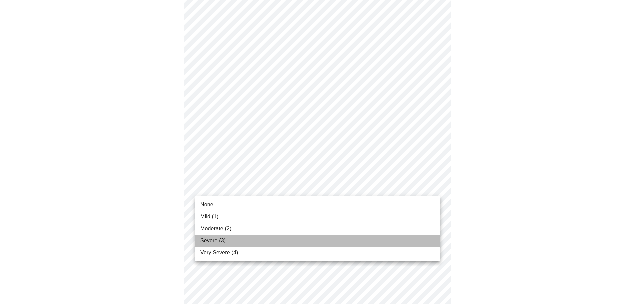
click at [232, 236] on li "Severe (3)" at bounding box center [317, 240] width 245 height 12
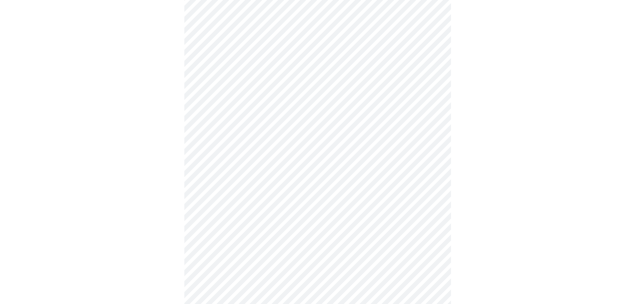
scroll to position [233, 0]
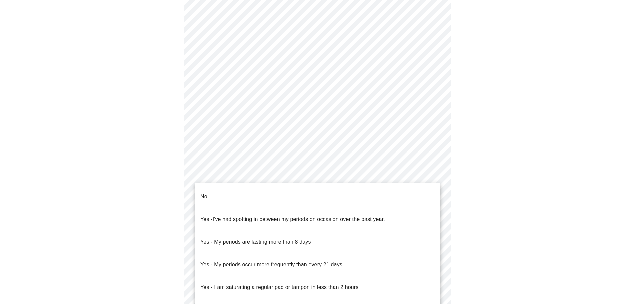
click at [214, 171] on body "MyMenopauseRx Appointments Messaging Labs Uploads Medications Community Refer a…" at bounding box center [320, 98] width 635 height 658
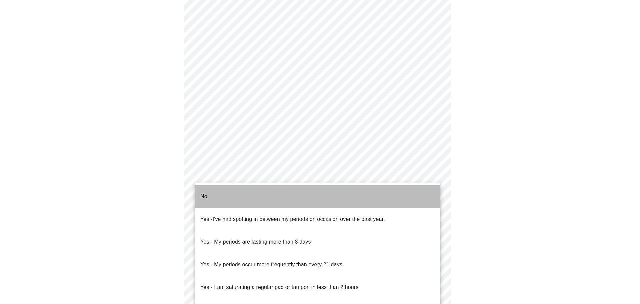
click at [212, 187] on li "No" at bounding box center [317, 196] width 245 height 23
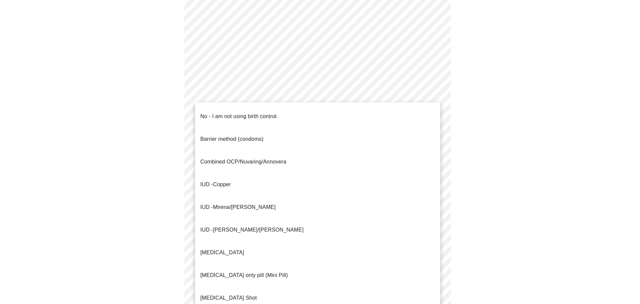
click at [208, 228] on body "MyMenopauseRx Appointments Messaging Labs Uploads Medications Community Refer a…" at bounding box center [320, 96] width 635 height 654
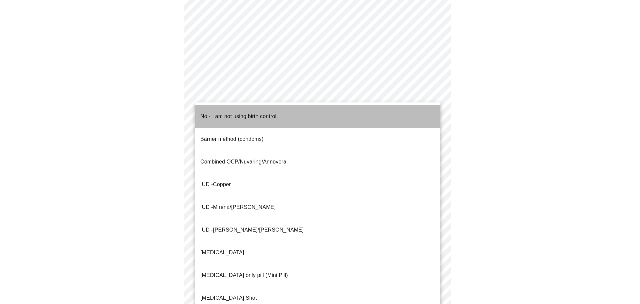
click at [226, 112] on p "No - I am not using birth control." at bounding box center [239, 116] width 78 height 8
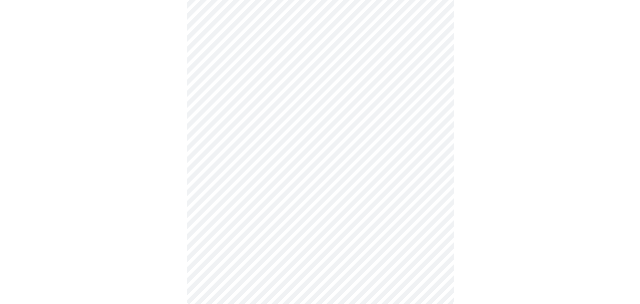
scroll to position [346, 0]
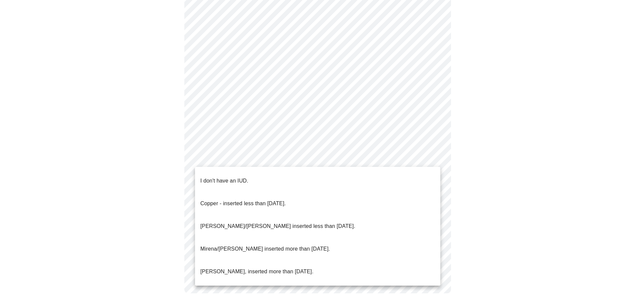
click at [213, 178] on p "I don't have an IUD." at bounding box center [224, 181] width 48 height 8
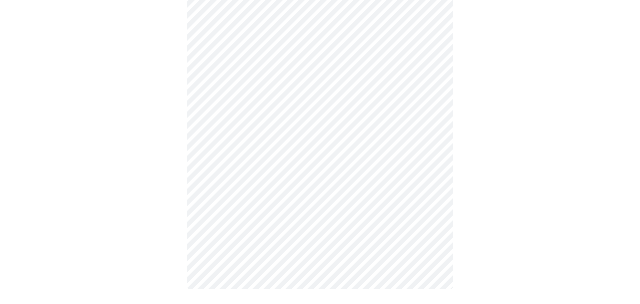
scroll to position [342, 0]
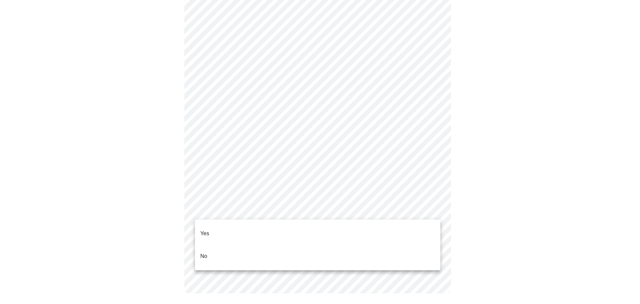
click at [212, 228] on li "Yes" at bounding box center [317, 233] width 245 height 23
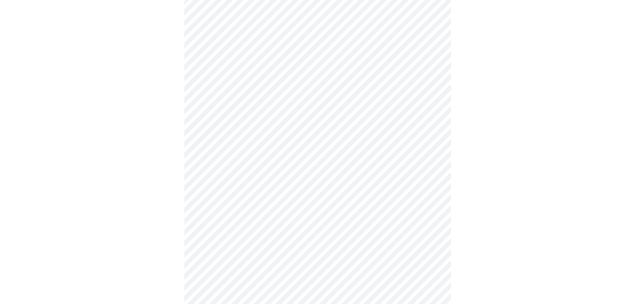
scroll to position [67, 0]
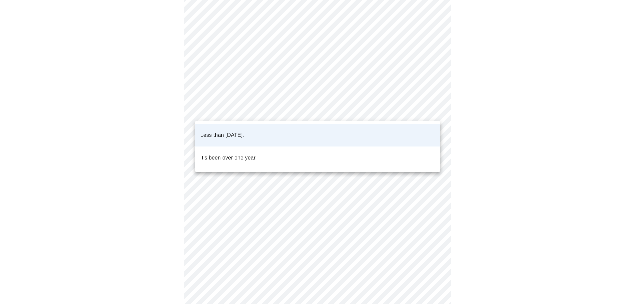
click at [250, 114] on body "MyMenopauseRx Appointments Messaging Labs Uploads Medications Community Refer a…" at bounding box center [320, 180] width 635 height 489
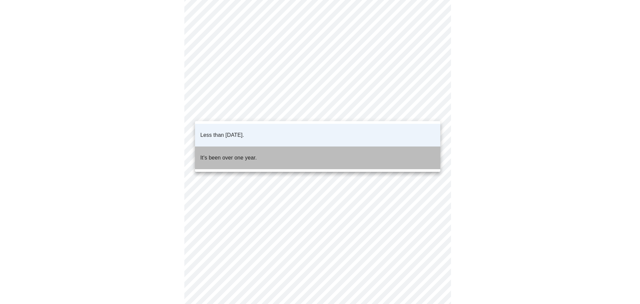
click at [226, 154] on p "It's been over one year." at bounding box center [228, 158] width 56 height 8
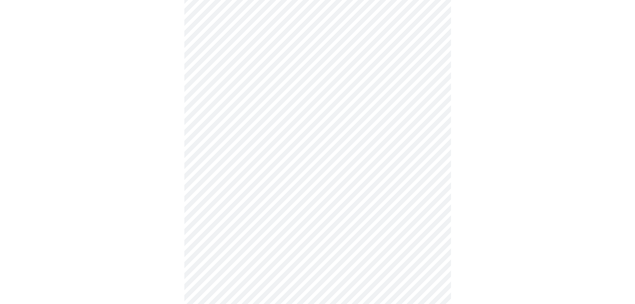
scroll to position [133, 0]
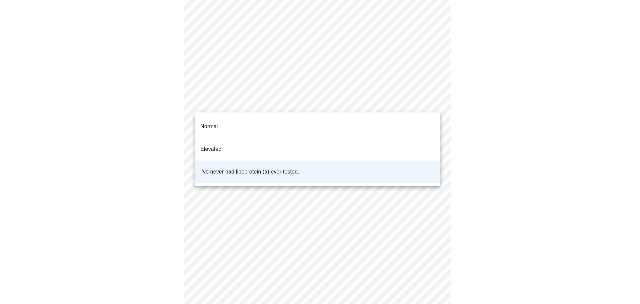
click at [253, 105] on body "MyMenopauseRx Appointments Messaging Labs Uploads Medications Community Refer a…" at bounding box center [320, 113] width 635 height 489
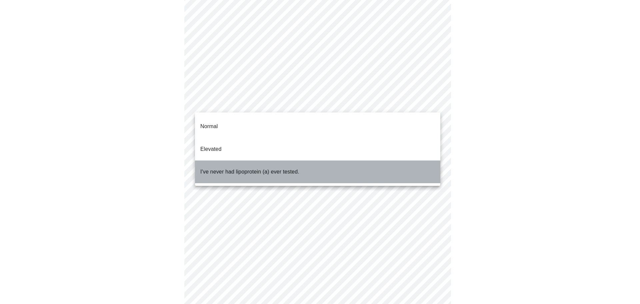
click at [245, 162] on span "I've never had lipoprotein (a) ever tested." at bounding box center [249, 171] width 99 height 19
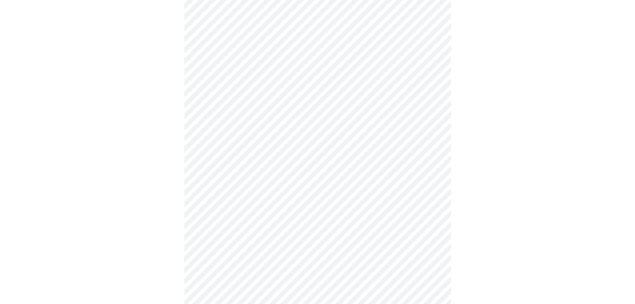
scroll to position [1666, 0]
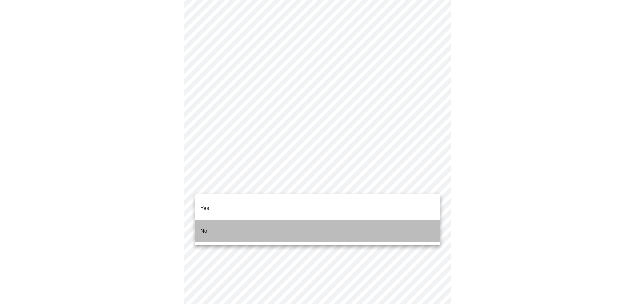
click at [210, 219] on li "No" at bounding box center [317, 230] width 245 height 23
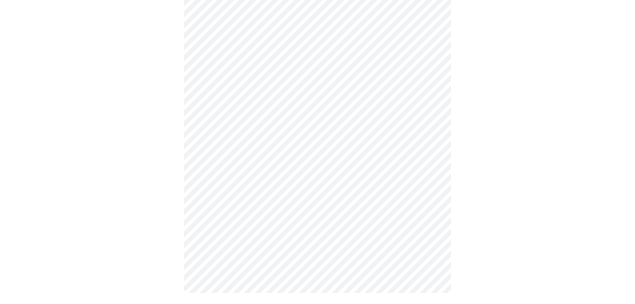
scroll to position [0, 0]
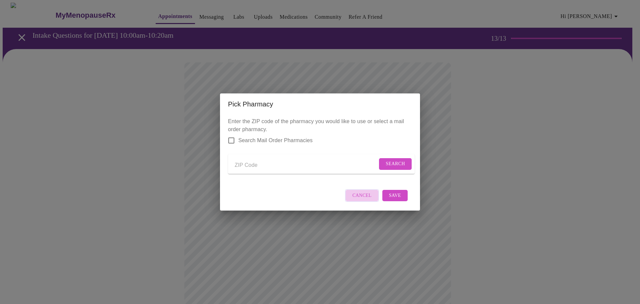
click at [363, 199] on span "Cancel" at bounding box center [361, 195] width 19 height 8
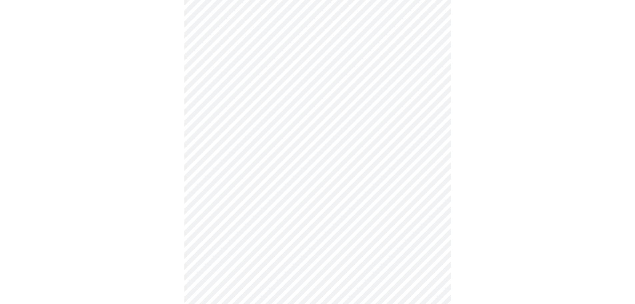
scroll to position [400, 0]
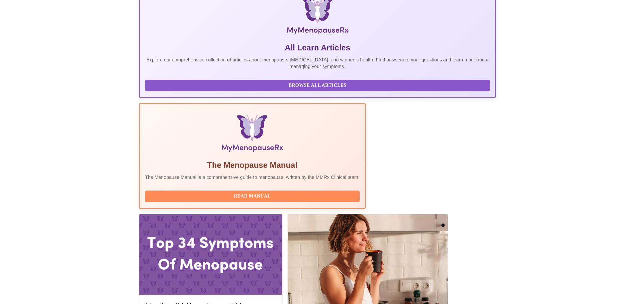
scroll to position [133, 0]
